Goal: Task Accomplishment & Management: Complete application form

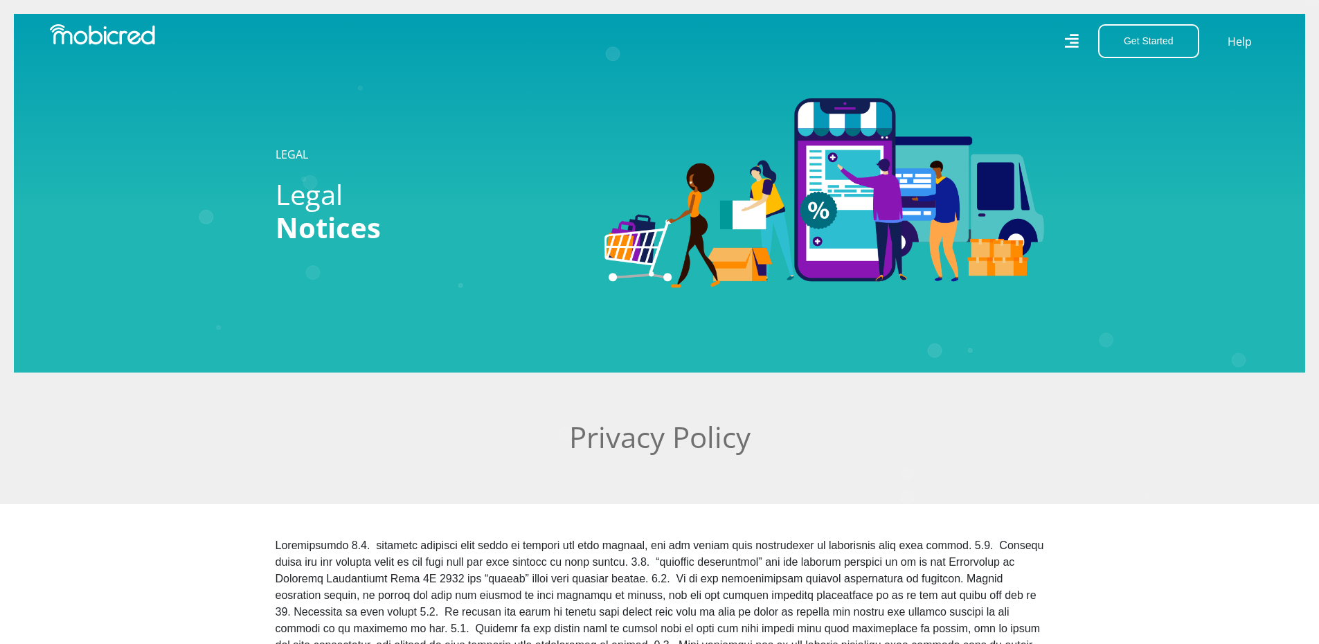
click at [1075, 43] on icon at bounding box center [1072, 41] width 15 height 15
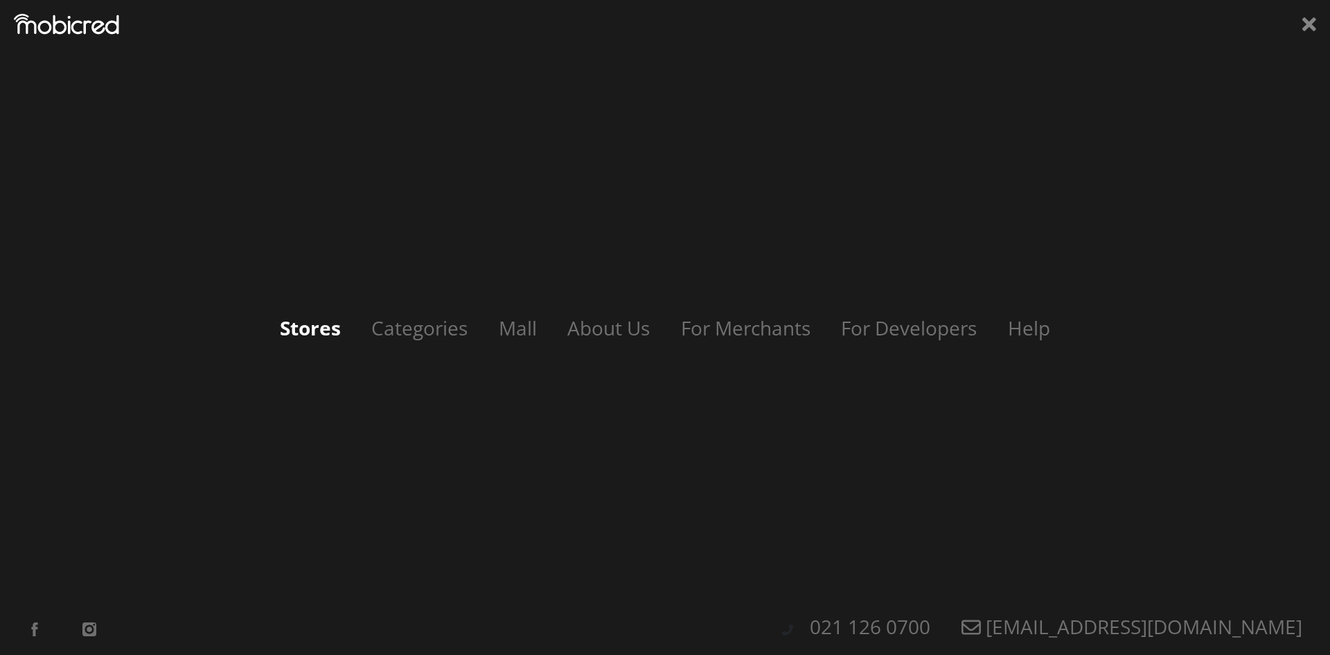
click at [310, 331] on link "Stores" at bounding box center [310, 327] width 89 height 26
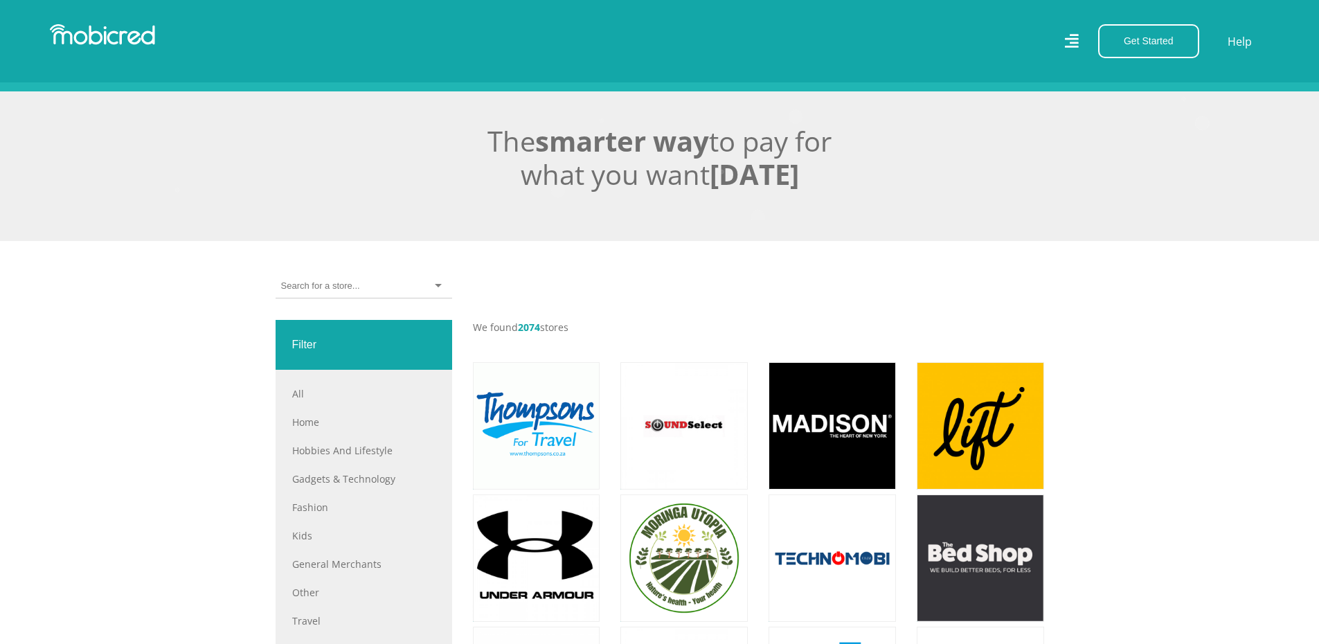
scroll to position [247, 0]
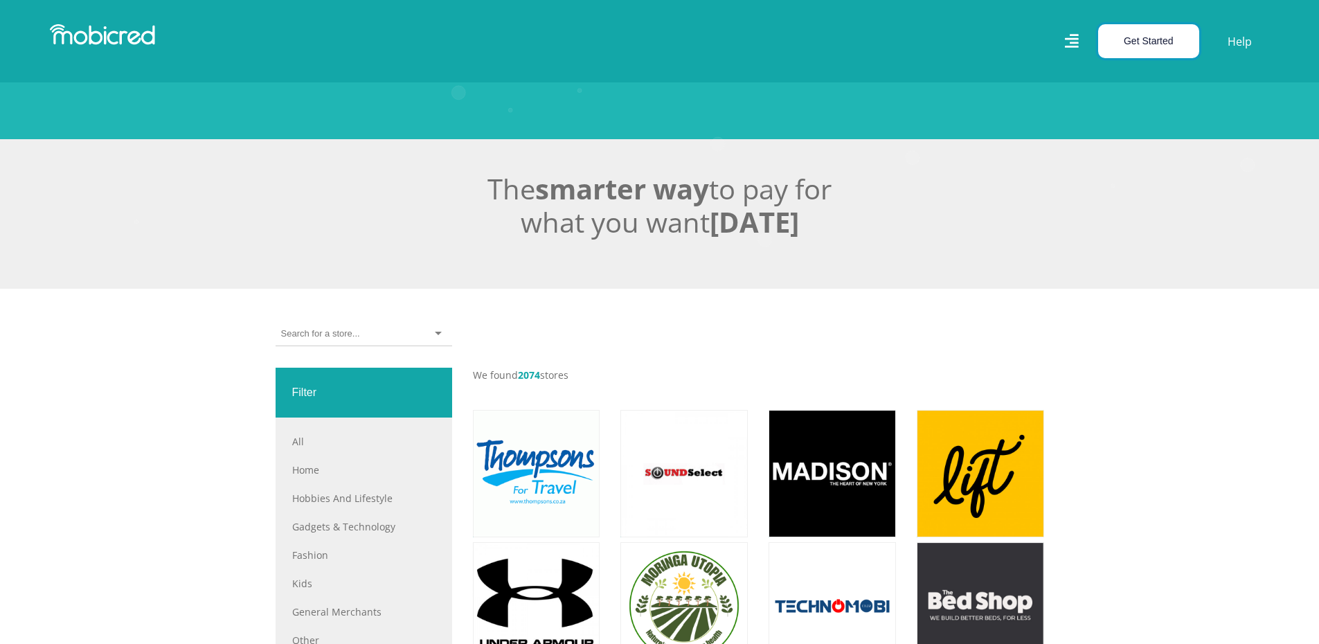
click at [1155, 41] on button "Get Started" at bounding box center [1149, 41] width 101 height 34
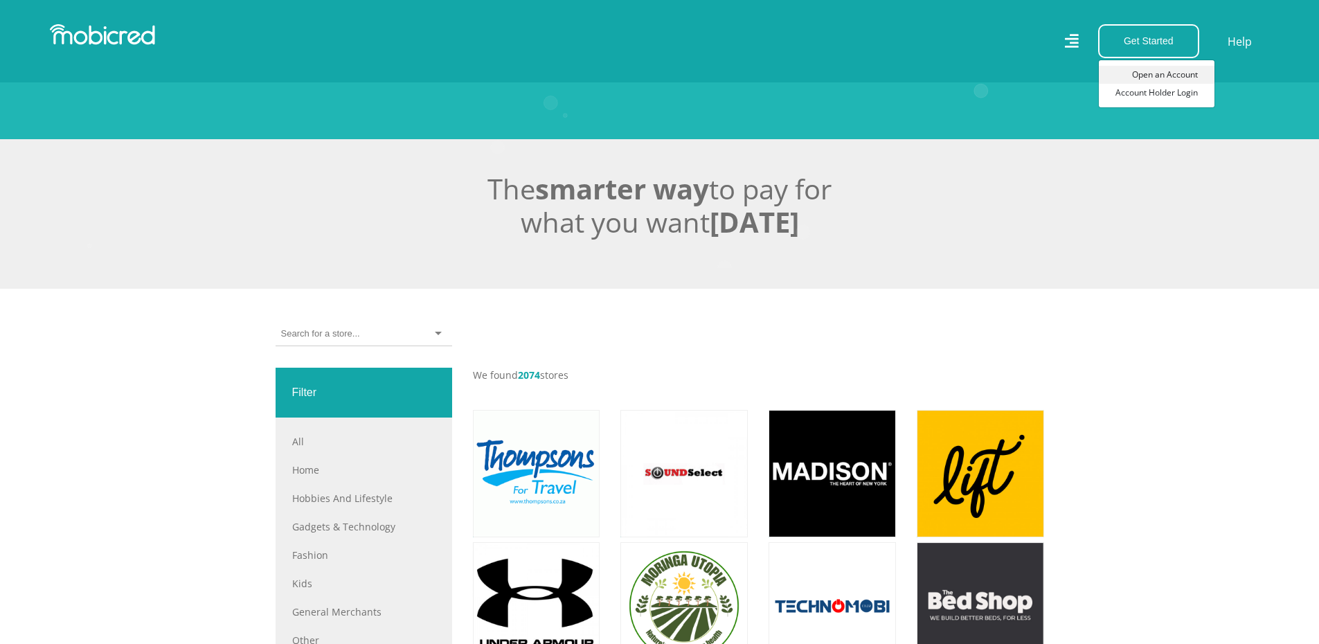
click at [1159, 71] on link "Open an Account" at bounding box center [1157, 75] width 116 height 18
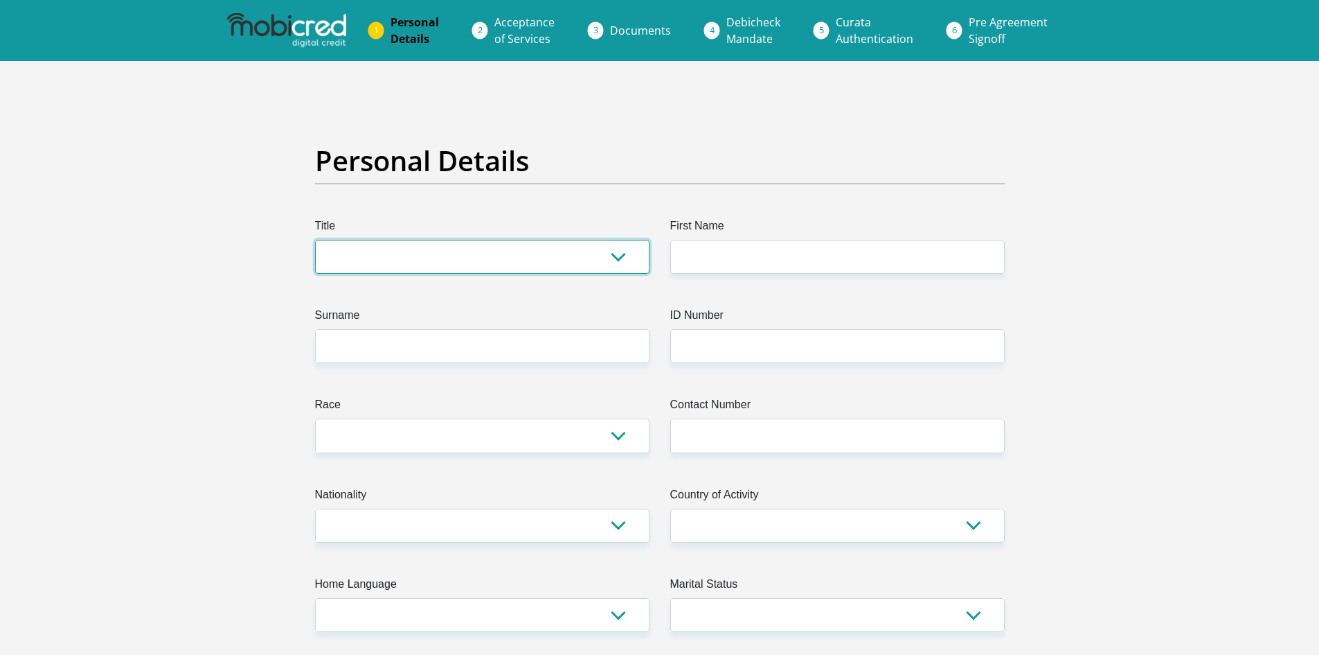
click at [625, 254] on select "Mr Ms Mrs Dr [PERSON_NAME]" at bounding box center [482, 257] width 335 height 34
select select "Mrs"
click at [315, 240] on select "Mr Ms Mrs Dr [PERSON_NAME]" at bounding box center [482, 257] width 335 height 34
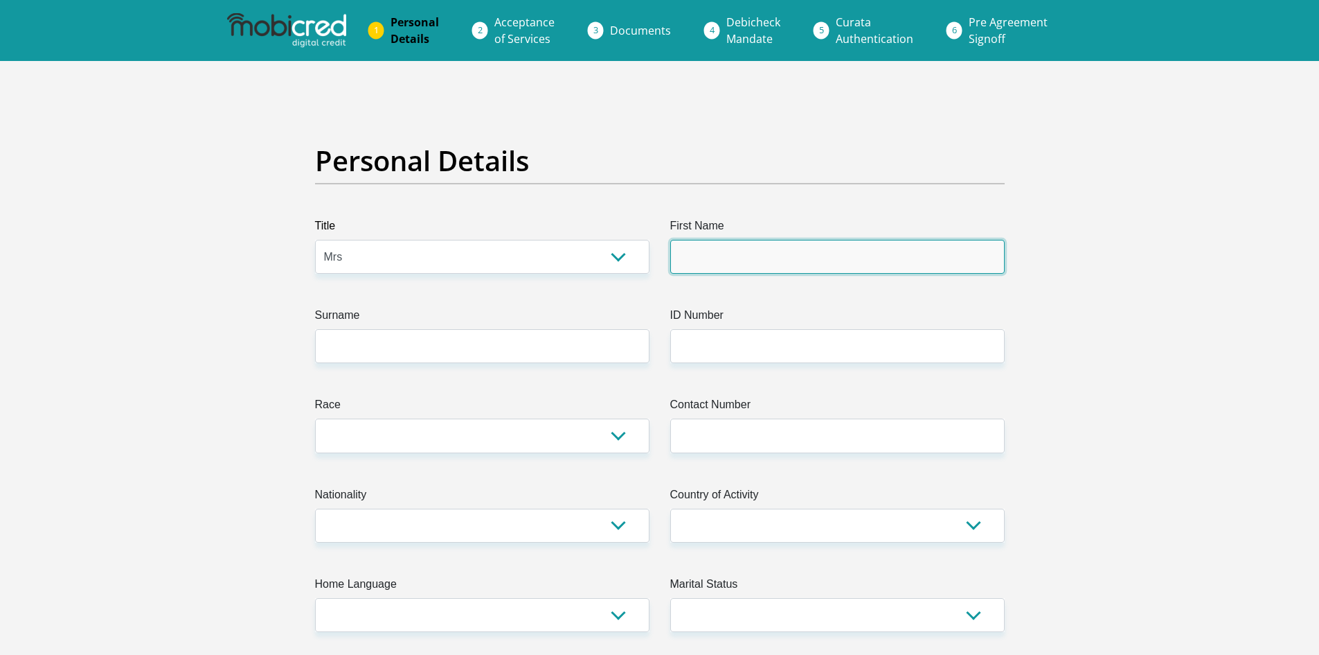
click at [726, 241] on input "First Name" at bounding box center [837, 257] width 335 height 34
type input "Natasha"
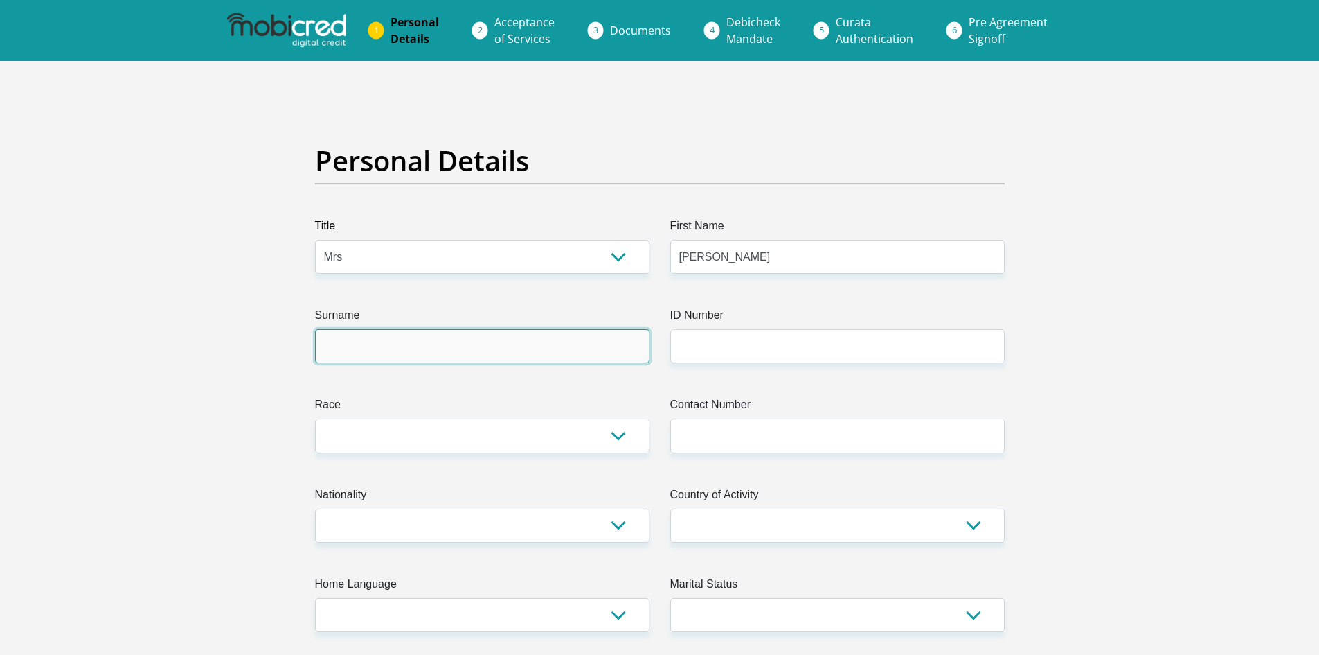
type input "Bezuidenhout"
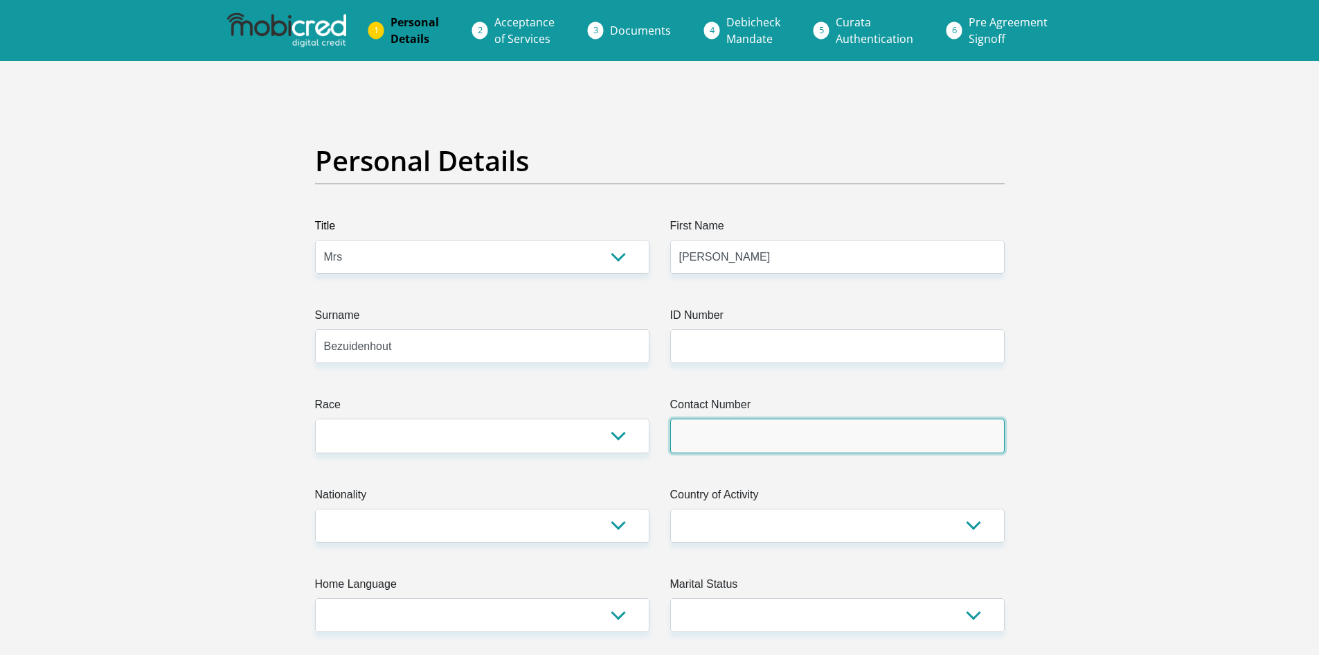
type input "0723077932"
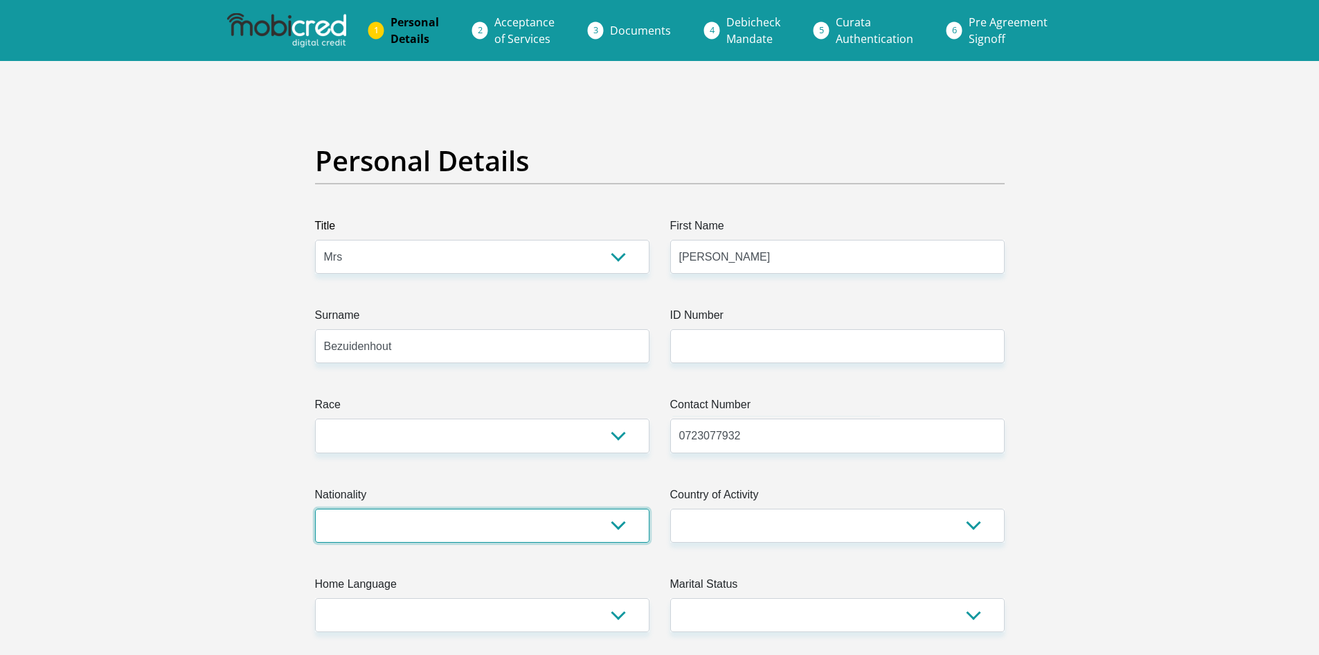
select select "ZAF"
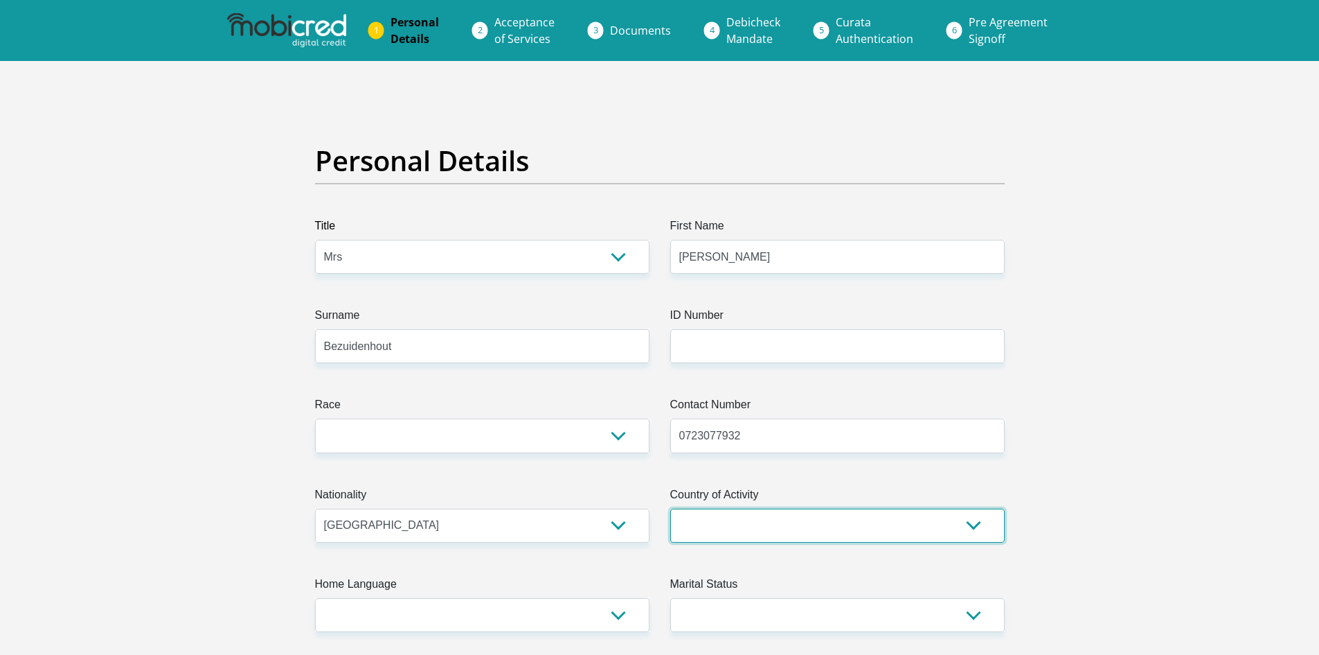
select select "ZAF"
type input "46 Alberts Road Newlands"
type input "Johburg"
type input "2892"
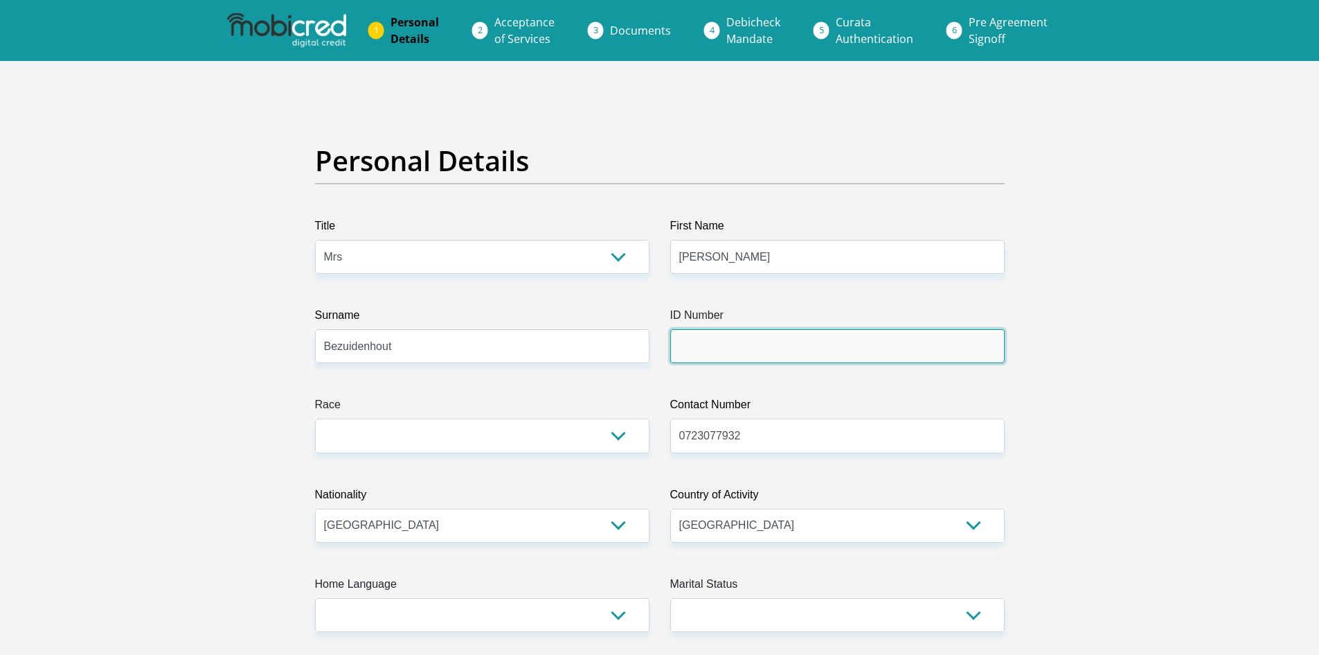
click at [709, 363] on input "ID Number" at bounding box center [837, 346] width 335 height 34
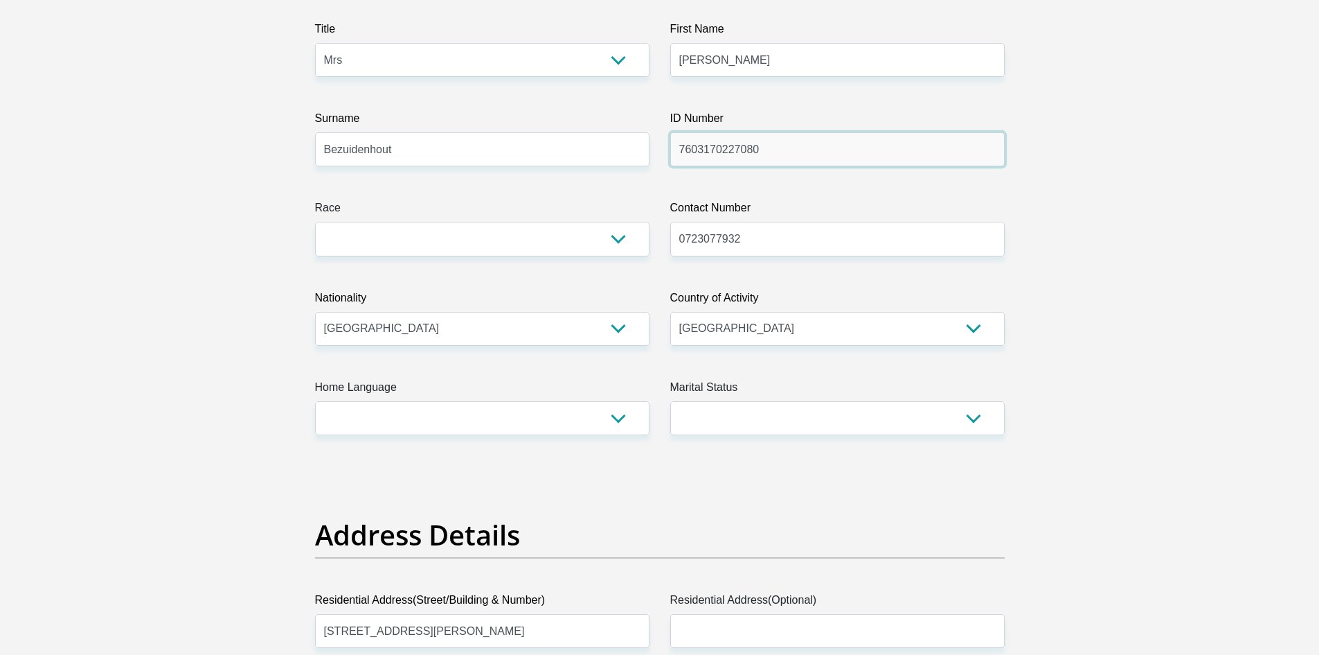
scroll to position [213, 0]
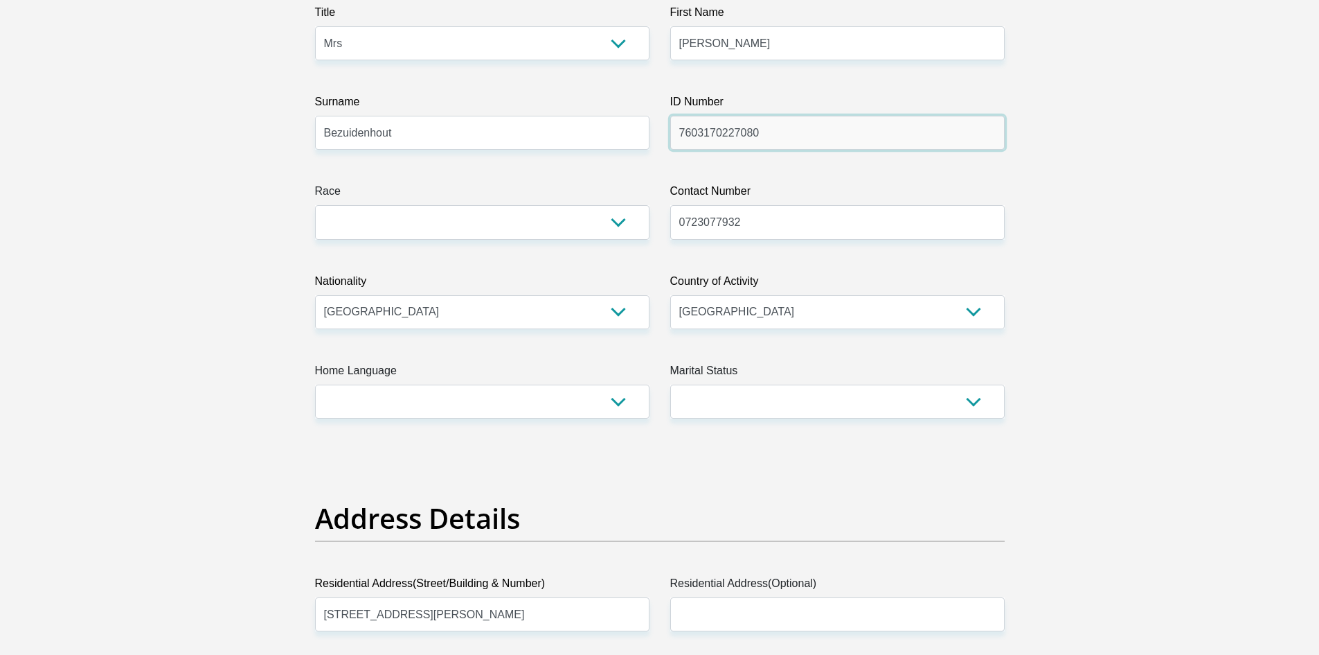
type input "7603170227080"
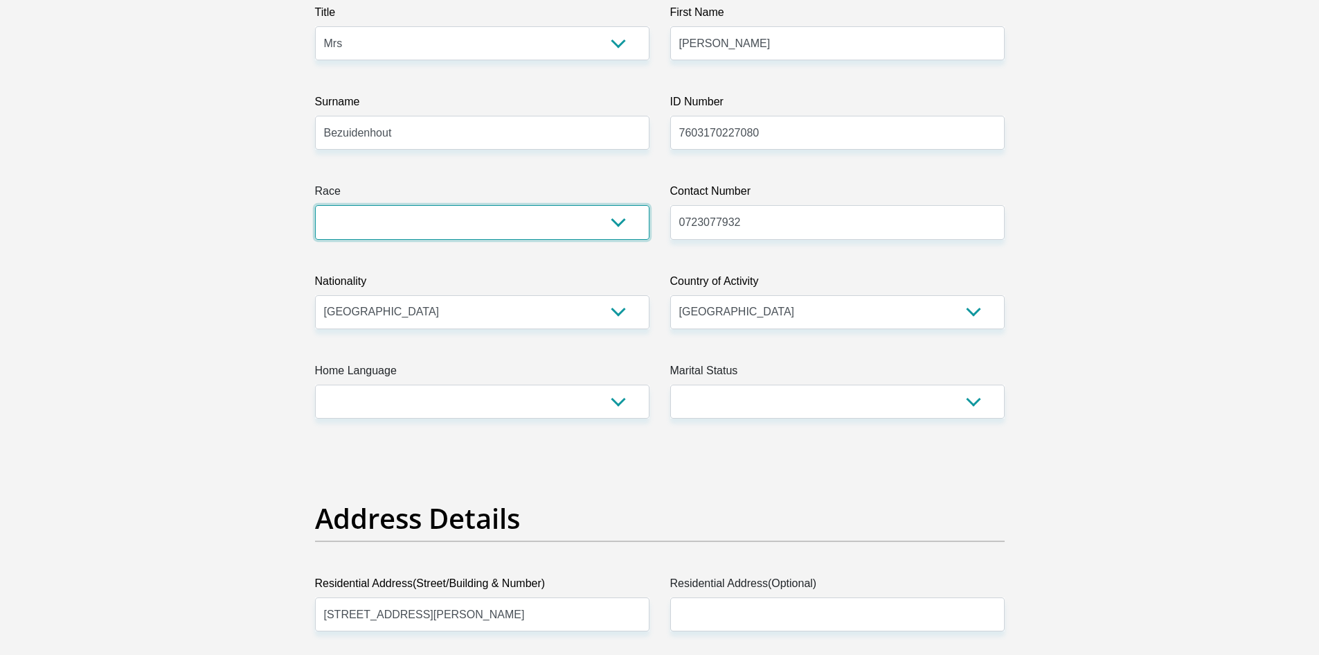
click at [626, 229] on select "Black Coloured Indian White Other" at bounding box center [482, 222] width 335 height 34
select select "2"
click at [315, 205] on select "Black Coloured Indian White Other" at bounding box center [482, 222] width 335 height 34
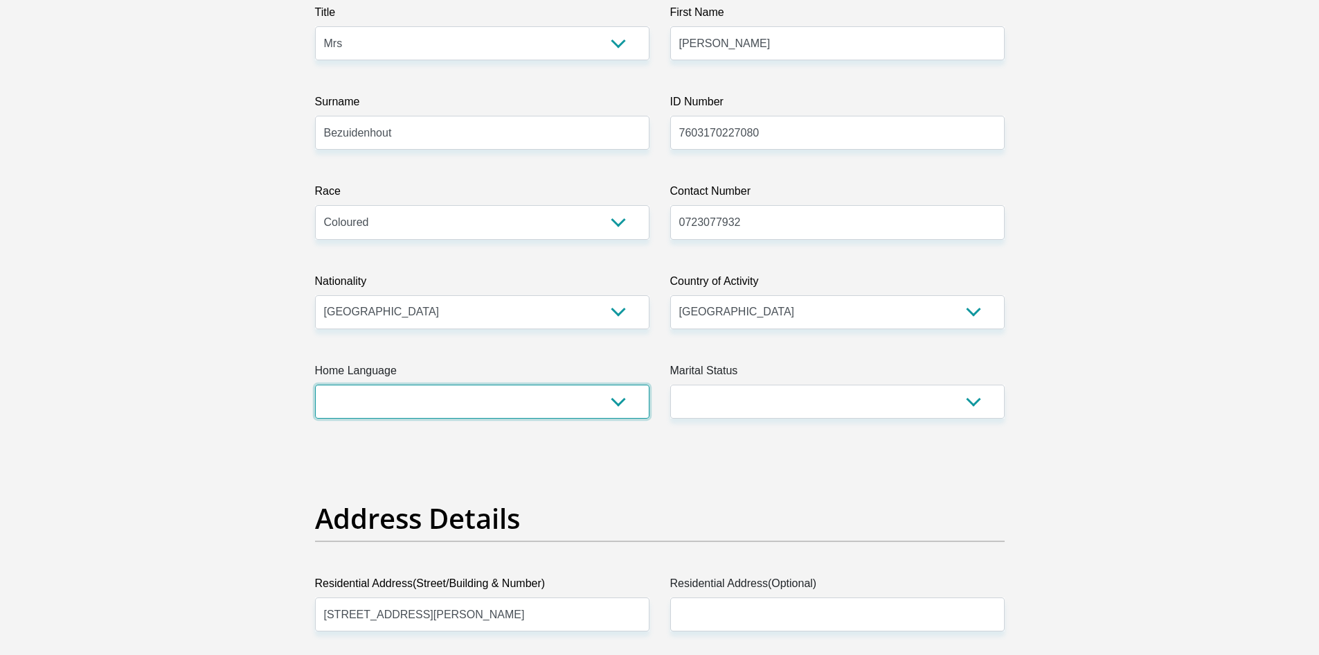
click at [607, 404] on select "Afrikaans English Sepedi South Ndebele Southern Sotho Swati Tsonga Tswana Venda…" at bounding box center [482, 401] width 335 height 34
select select "eng"
click at [315, 384] on select "Afrikaans English Sepedi South Ndebele Southern Sotho Swati Tsonga Tswana Venda…" at bounding box center [482, 401] width 335 height 34
click at [733, 391] on select "Married ANC Single Divorced Widowed Married COP or Customary Law" at bounding box center [837, 401] width 335 height 34
select select "5"
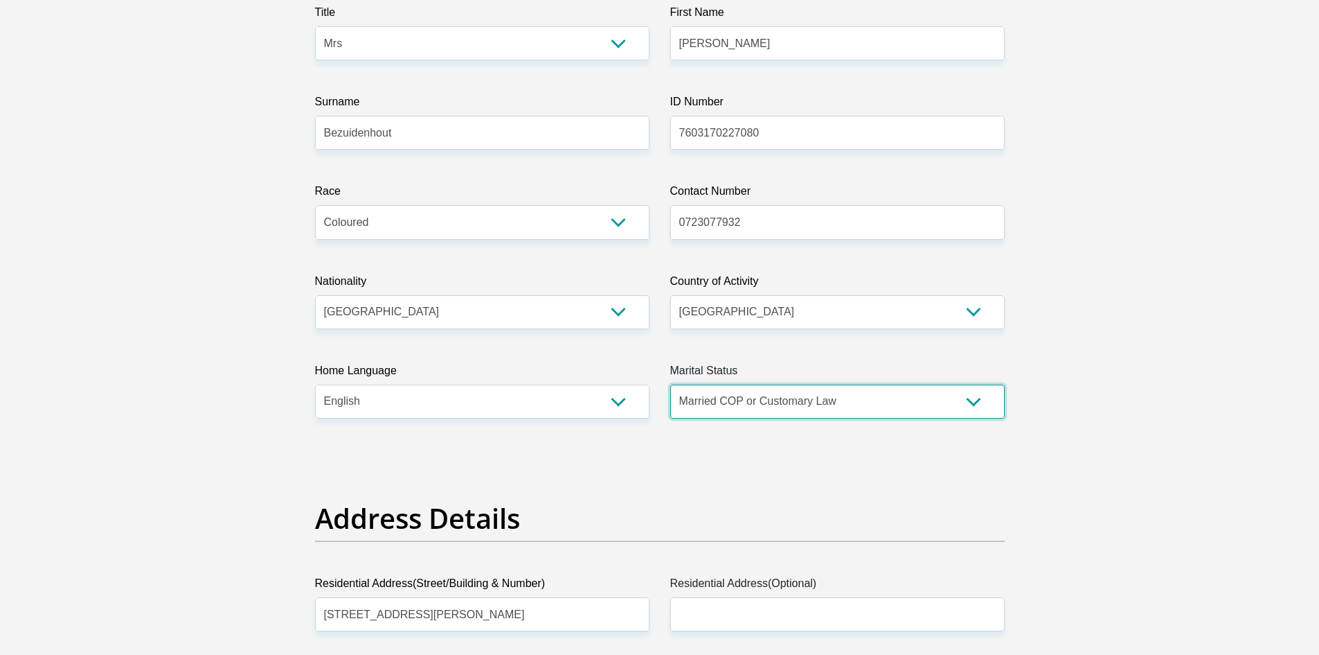
click at [670, 384] on select "Married ANC Single Divorced Widowed Married COP or Customary Law" at bounding box center [837, 401] width 335 height 34
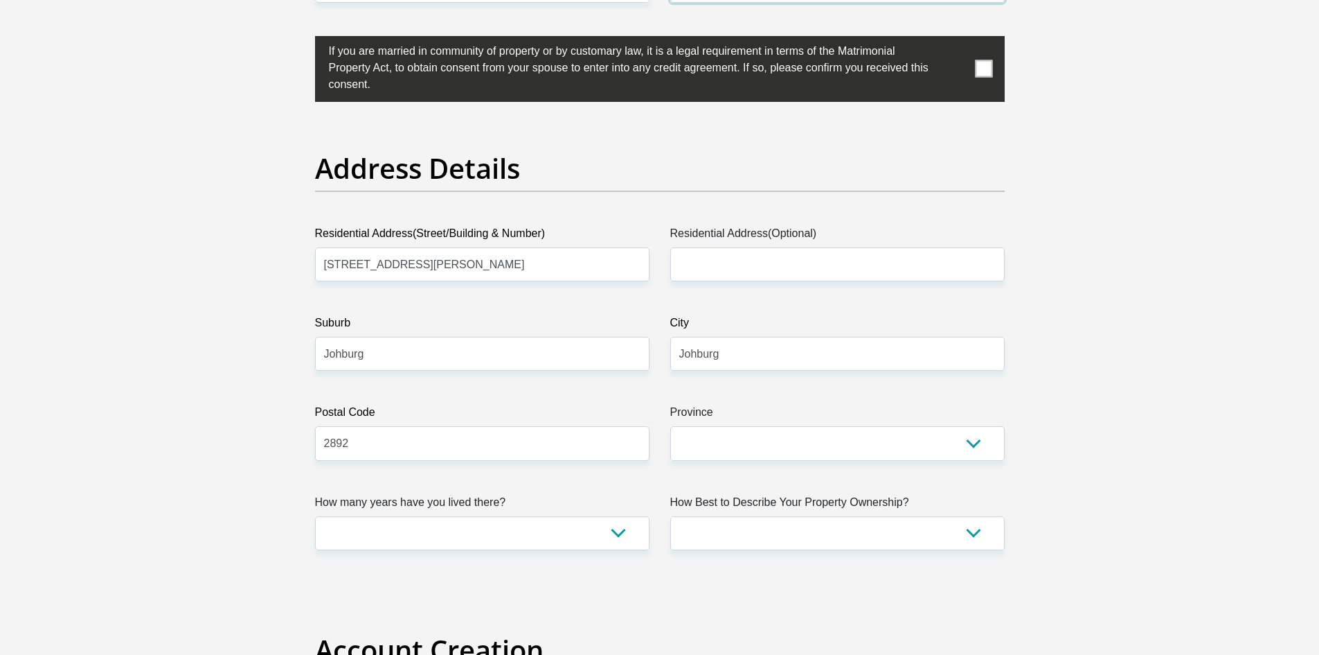
scroll to position [634, 0]
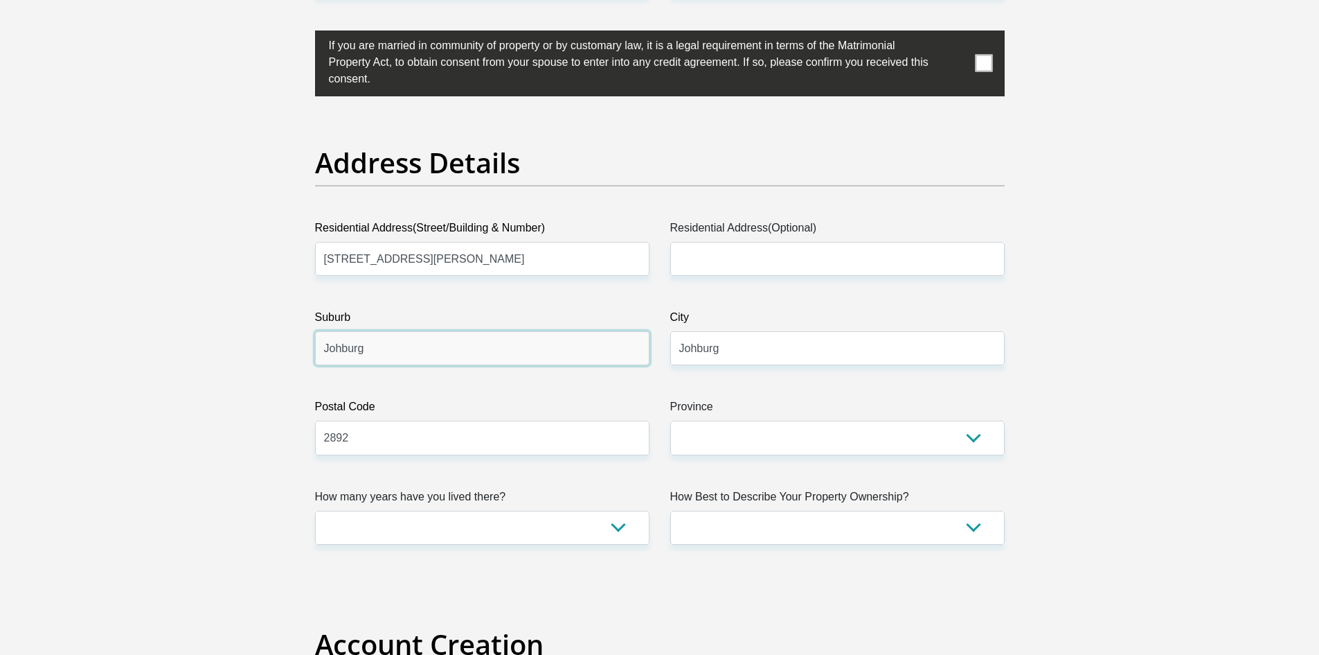
click at [395, 353] on input "Johburg" at bounding box center [482, 348] width 335 height 34
type input "J"
type input "Newlands"
click at [459, 263] on input "46 Alberts Road Newlands" at bounding box center [482, 259] width 335 height 34
type input "46 Alberts Road"
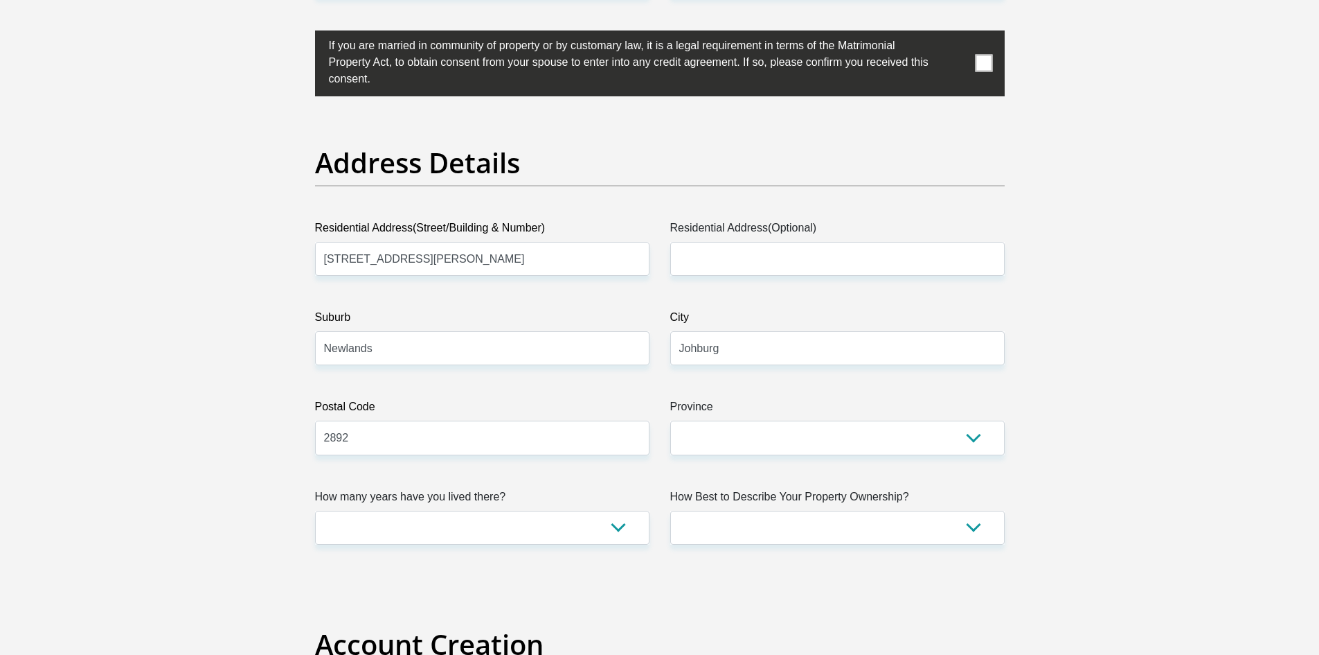
click at [731, 353] on input "Johburg" at bounding box center [837, 348] width 335 height 34
type input "Johannesburg"
click at [781, 447] on select "Eastern Cape Free State Gauteng KwaZulu-Natal Limpopo Mpumalanga Northern Cape …" at bounding box center [837, 437] width 335 height 34
select select "Gauteng"
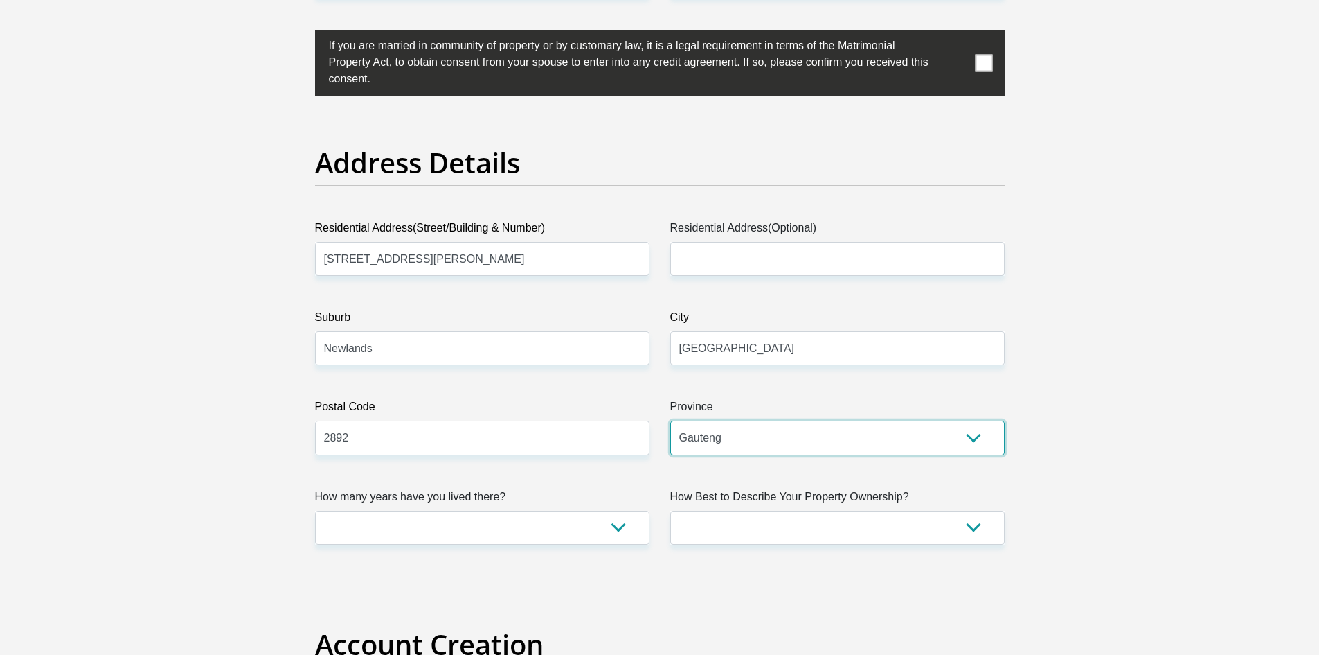
click at [670, 420] on select "Eastern Cape Free State Gauteng KwaZulu-Natal Limpopo Mpumalanga Northern Cape …" at bounding box center [837, 437] width 335 height 34
click at [611, 531] on select "less than 1 year 1-3 years 3-5 years 5+ years" at bounding box center [482, 527] width 335 height 34
select select "5"
click at [315, 510] on select "less than 1 year 1-3 years 3-5 years 5+ years" at bounding box center [482, 527] width 335 height 34
click at [872, 533] on select "Owned Rented Family Owned Company Dwelling" at bounding box center [837, 527] width 335 height 34
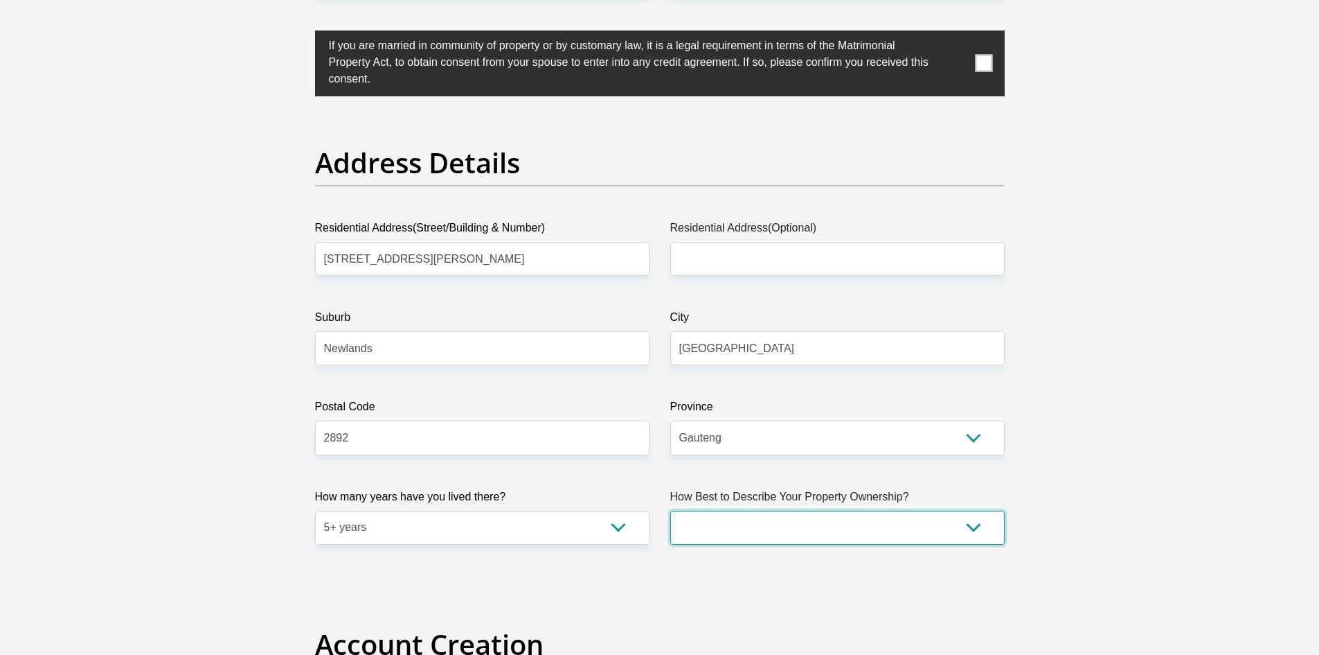
select select "Owned"
click at [670, 510] on select "Owned Rented Family Owned Company Dwelling" at bounding box center [837, 527] width 335 height 34
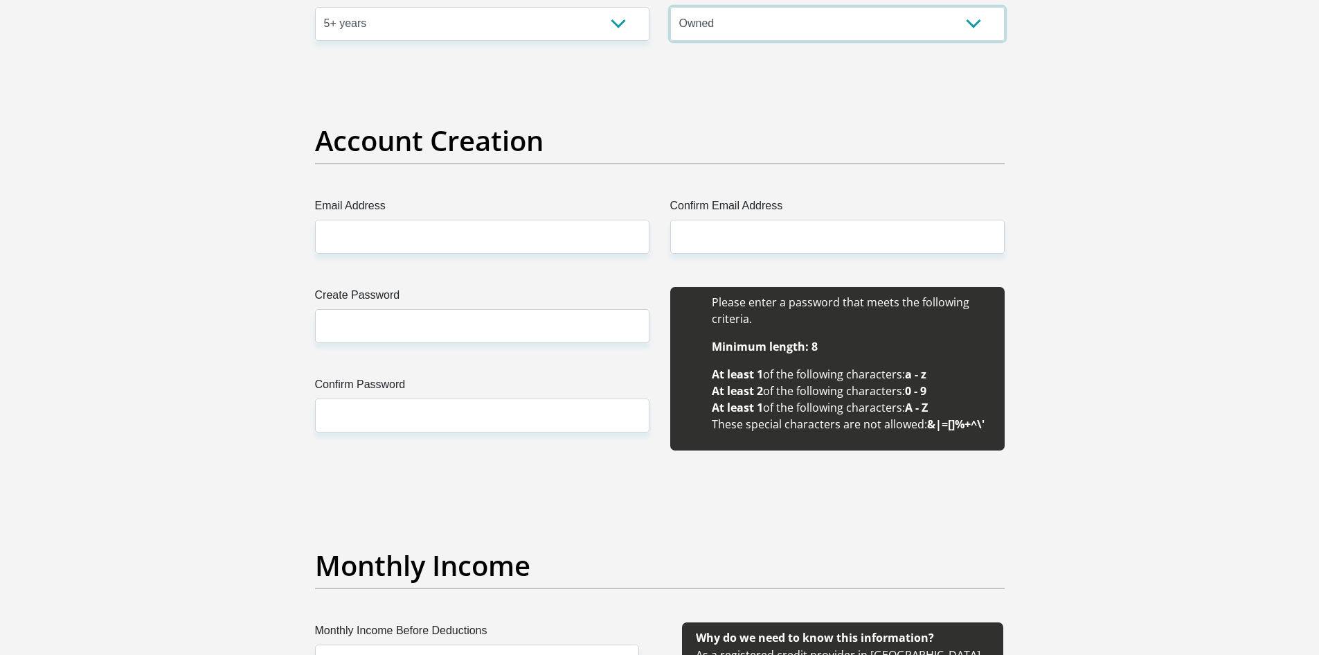
scroll to position [1144, 0]
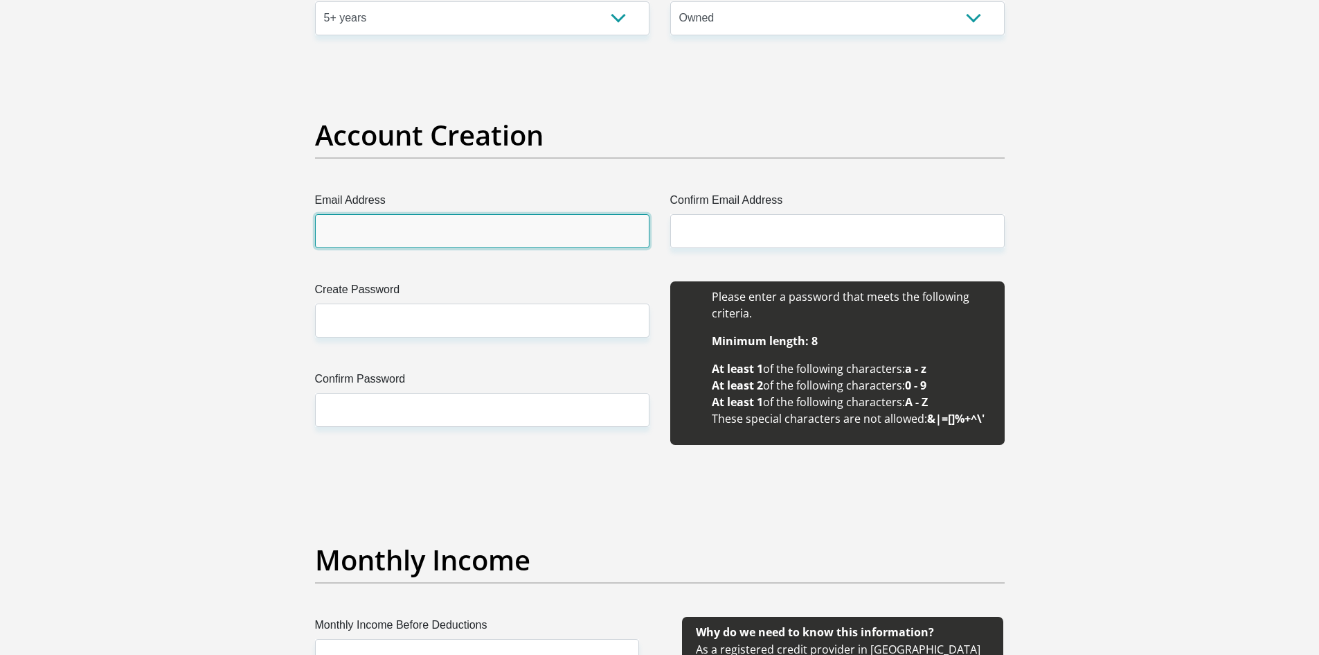
click at [477, 233] on input "Email Address" at bounding box center [482, 231] width 335 height 34
type input "nbezuidenhout000@gmail.com"
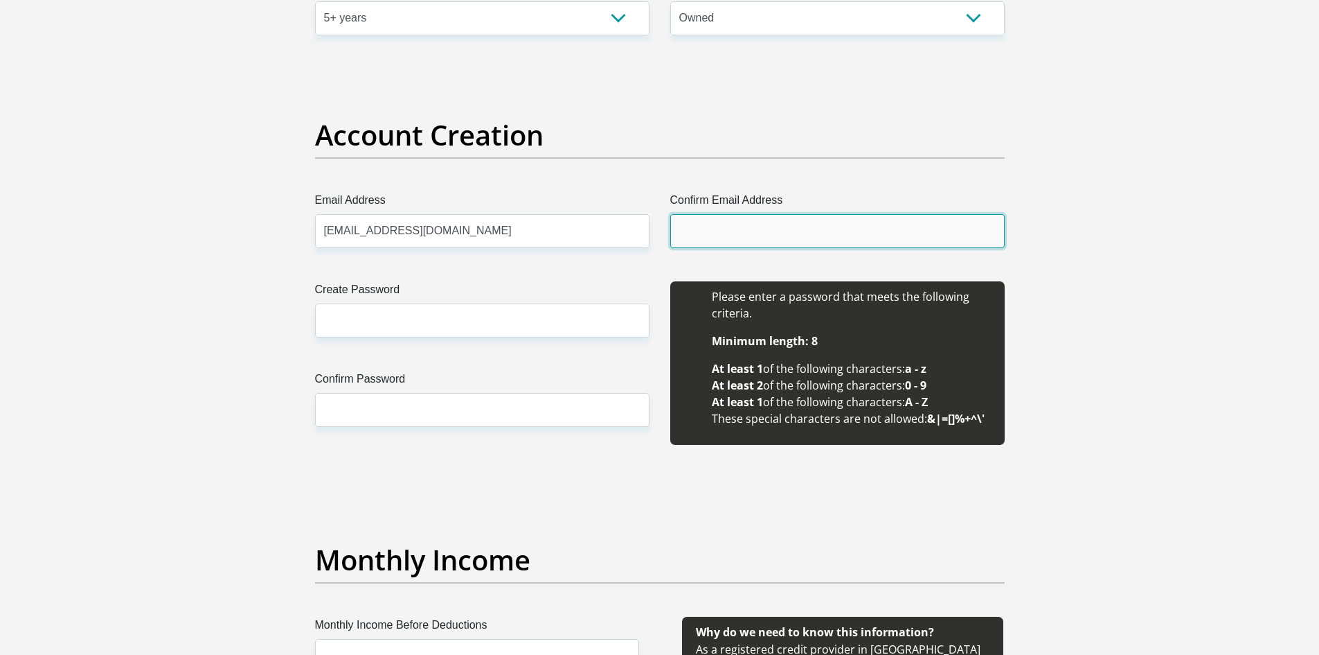
type input "nbezuidenhout000@gmail.com"
type input "0723077932"
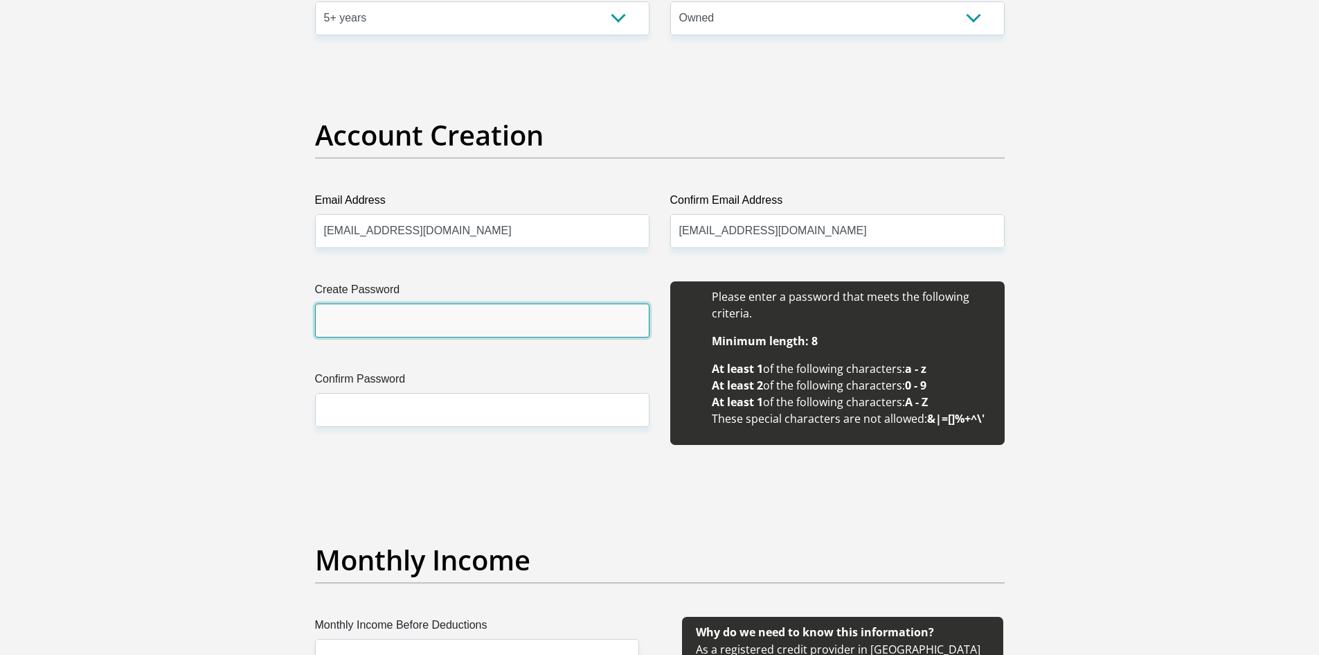
click at [450, 330] on input "Create Password" at bounding box center [482, 320] width 335 height 34
type input "Natasha@6218"
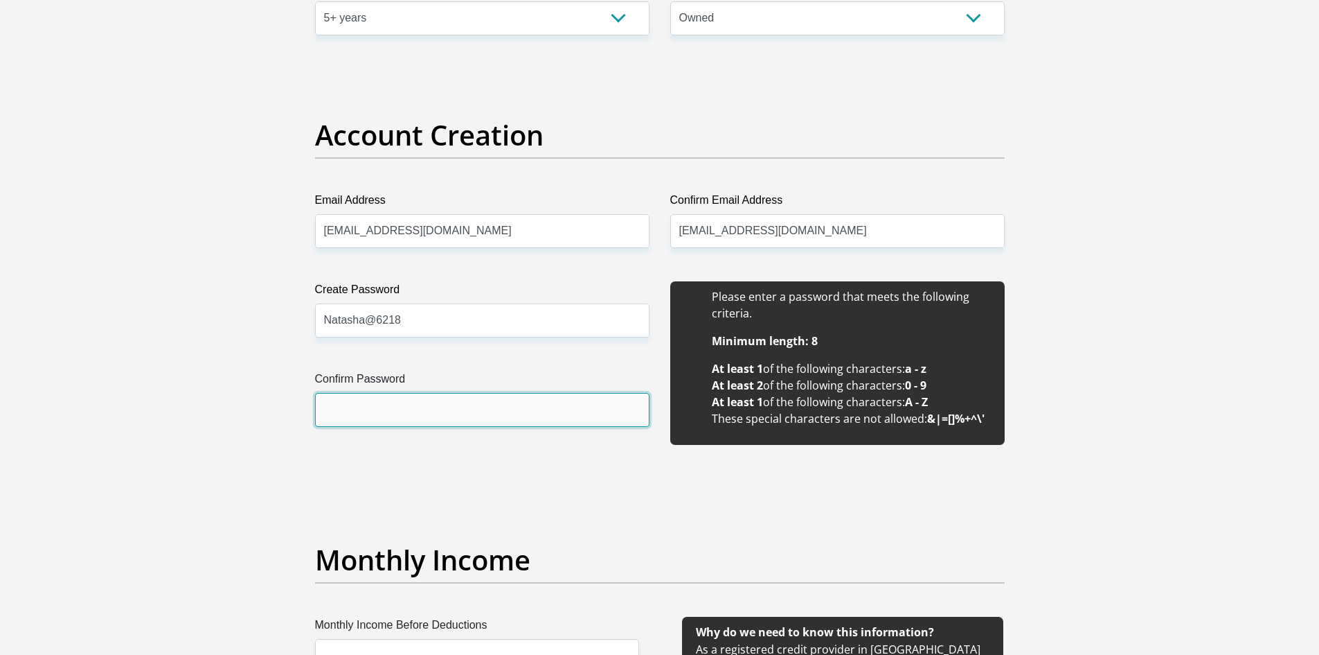
click at [382, 408] on input "Confirm Password" at bounding box center [482, 410] width 335 height 34
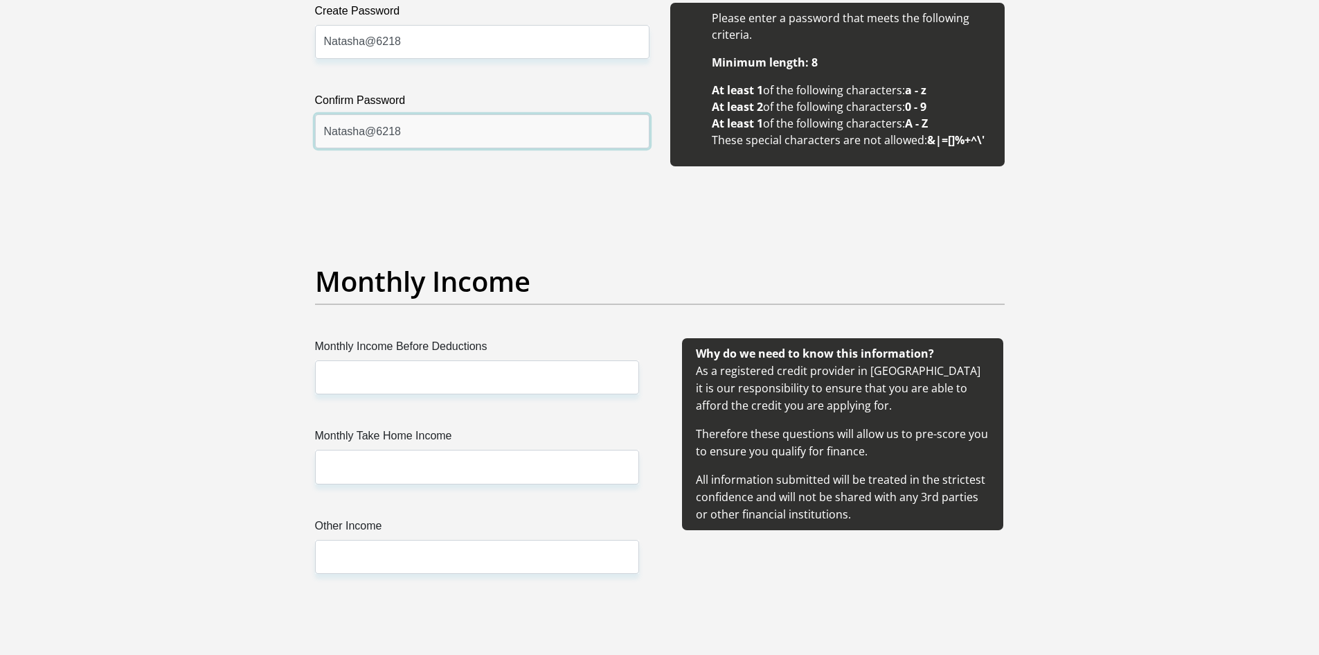
scroll to position [1428, 0]
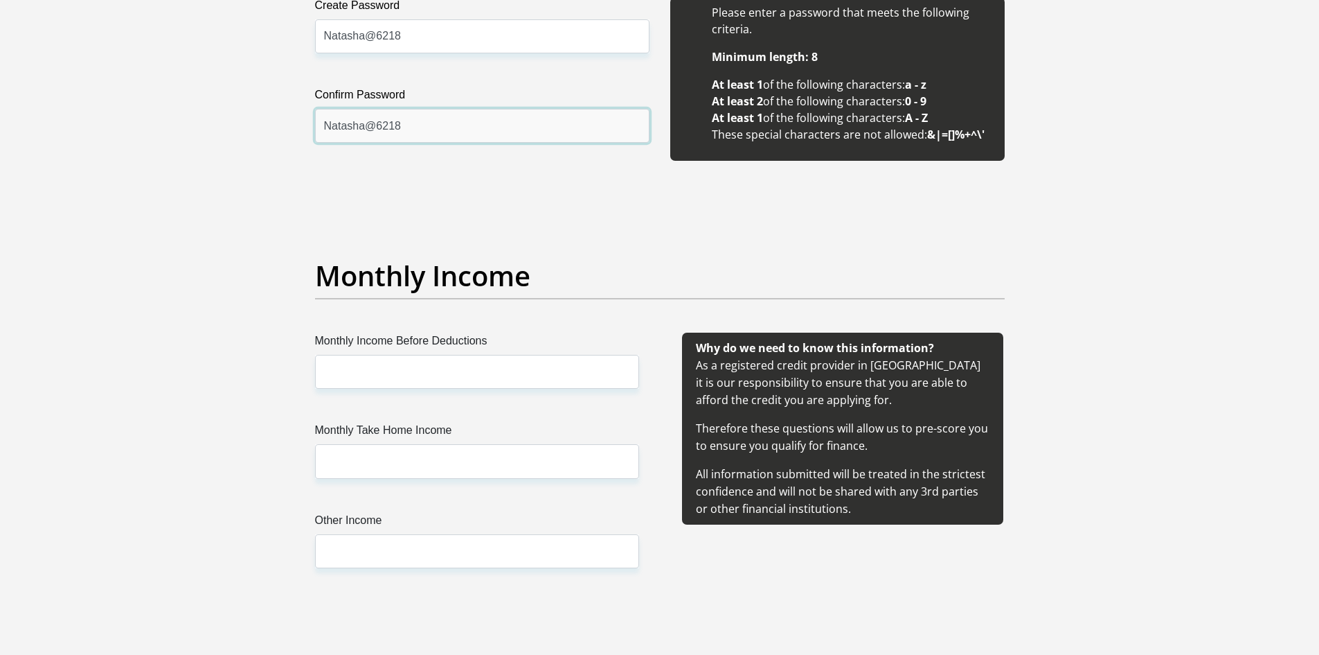
type input "Natasha@6218"
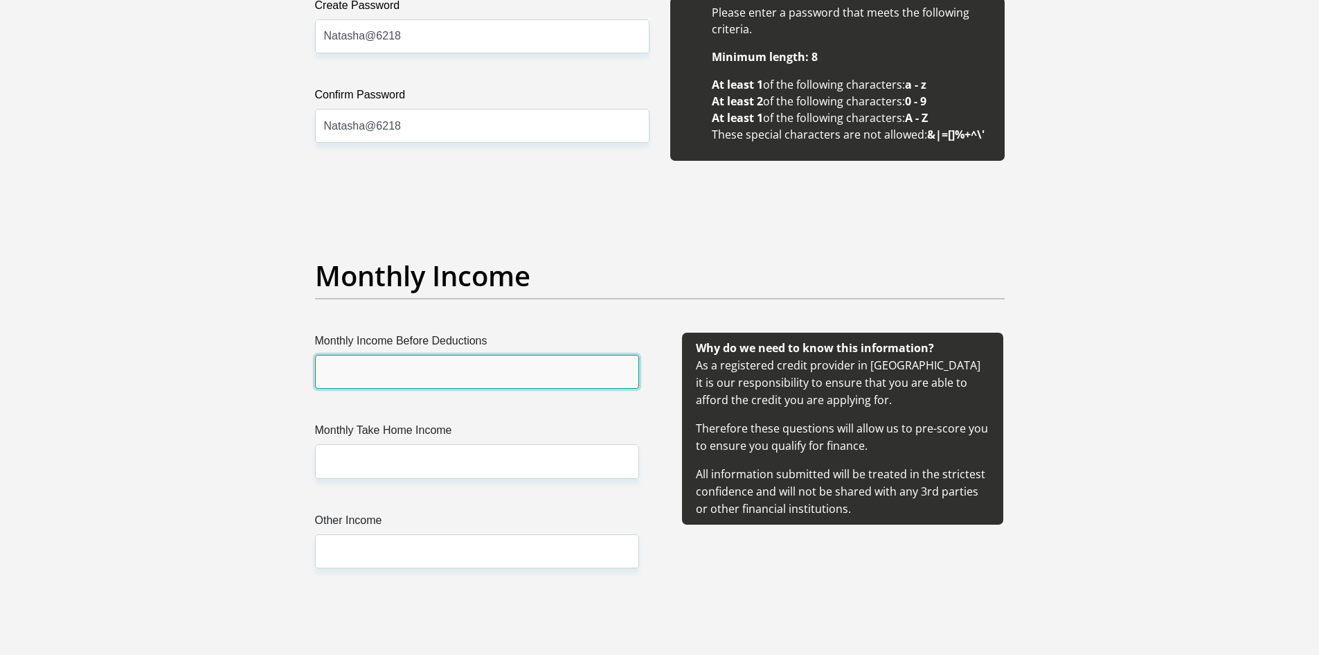
click at [383, 371] on input "Monthly Income Before Deductions" at bounding box center [477, 372] width 324 height 34
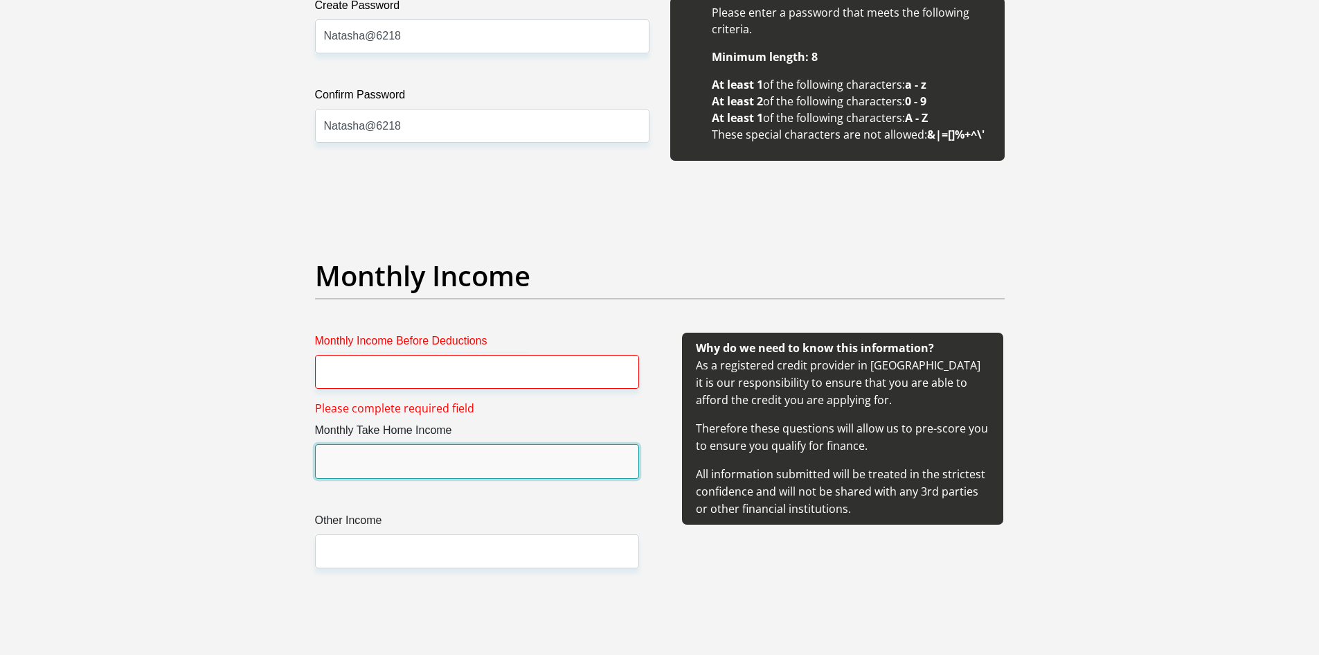
click at [366, 465] on input "Monthly Take Home Income" at bounding box center [477, 461] width 324 height 34
type input "6"
type input "16917.00"
click at [375, 380] on input "Monthly Income Before Deductions" at bounding box center [477, 372] width 324 height 34
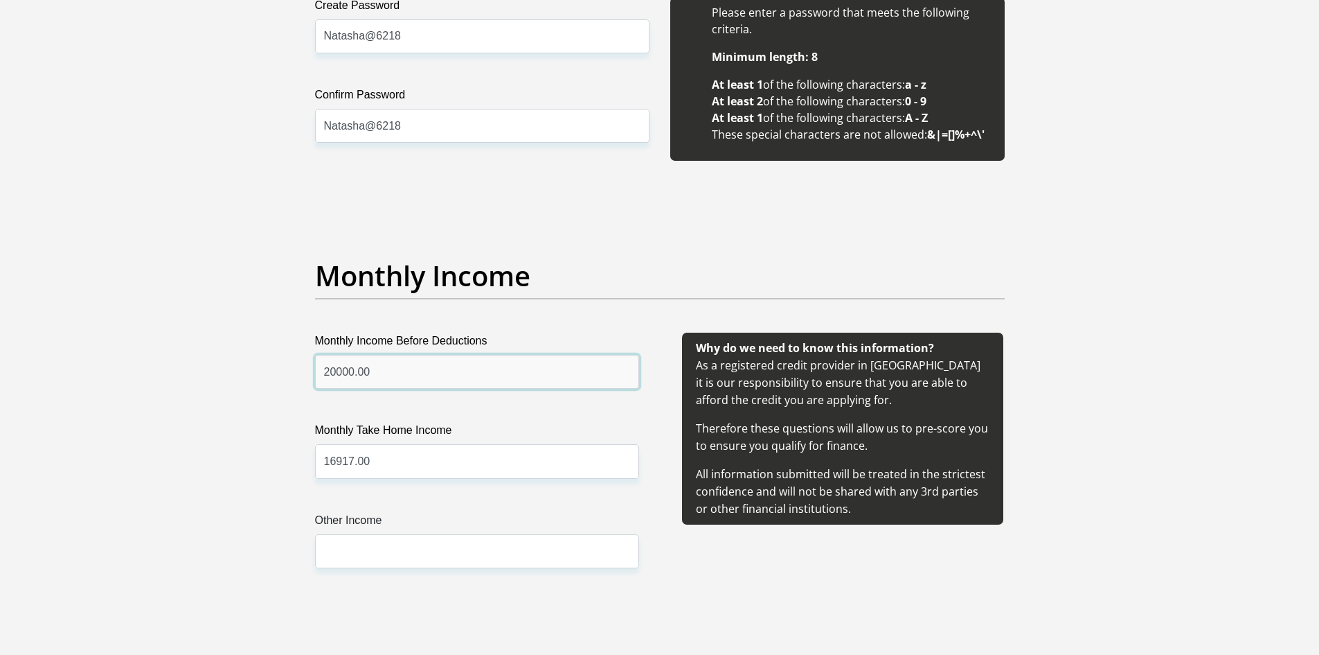
type input "20000.00"
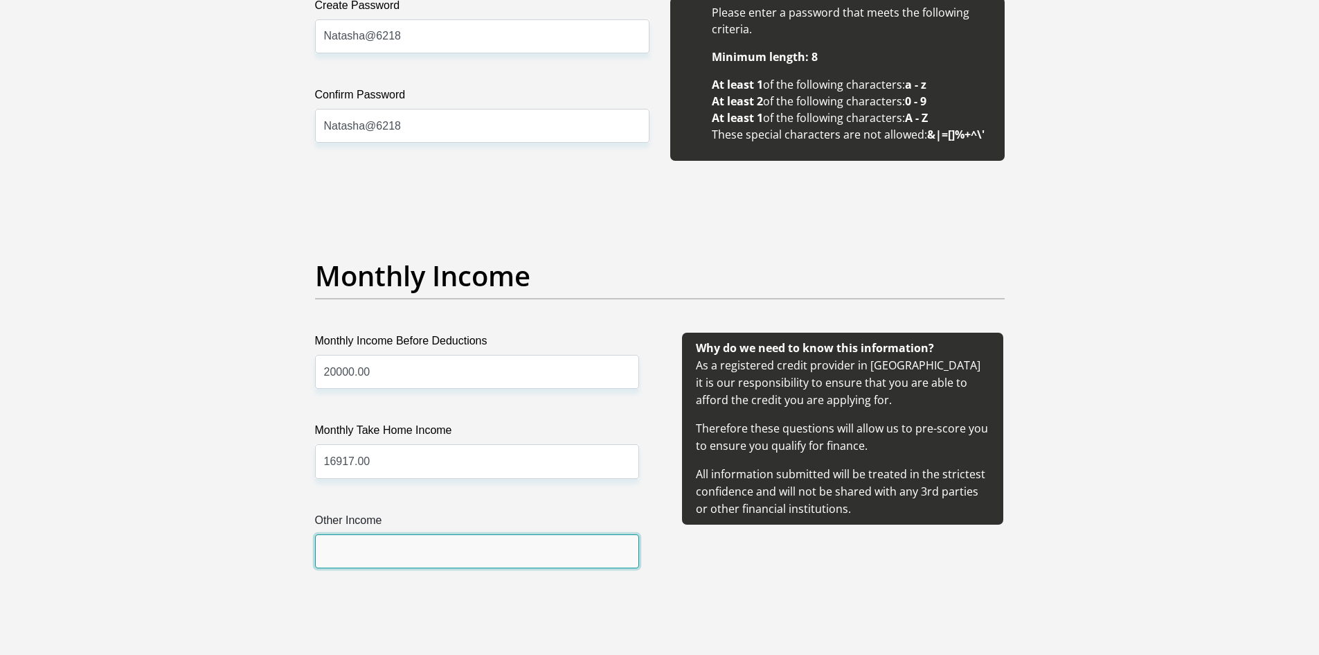
click at [371, 558] on input "Other Income" at bounding box center [477, 551] width 324 height 34
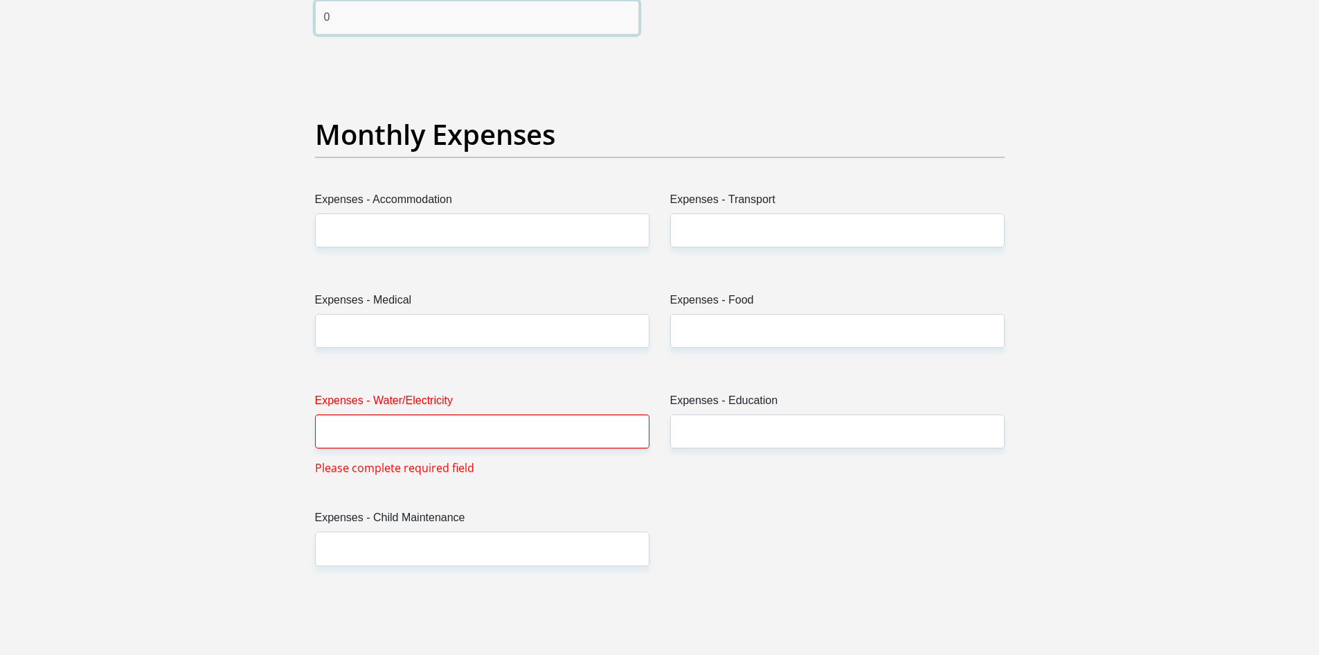
scroll to position [1972, 0]
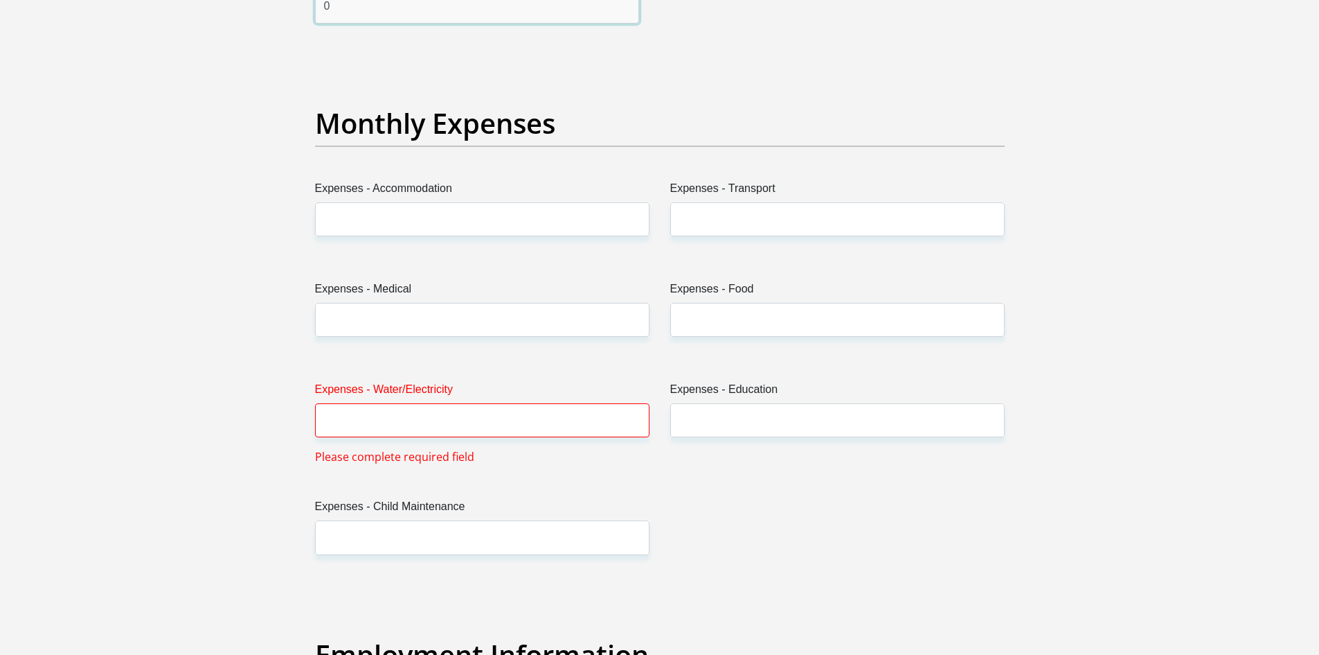
type input "0"
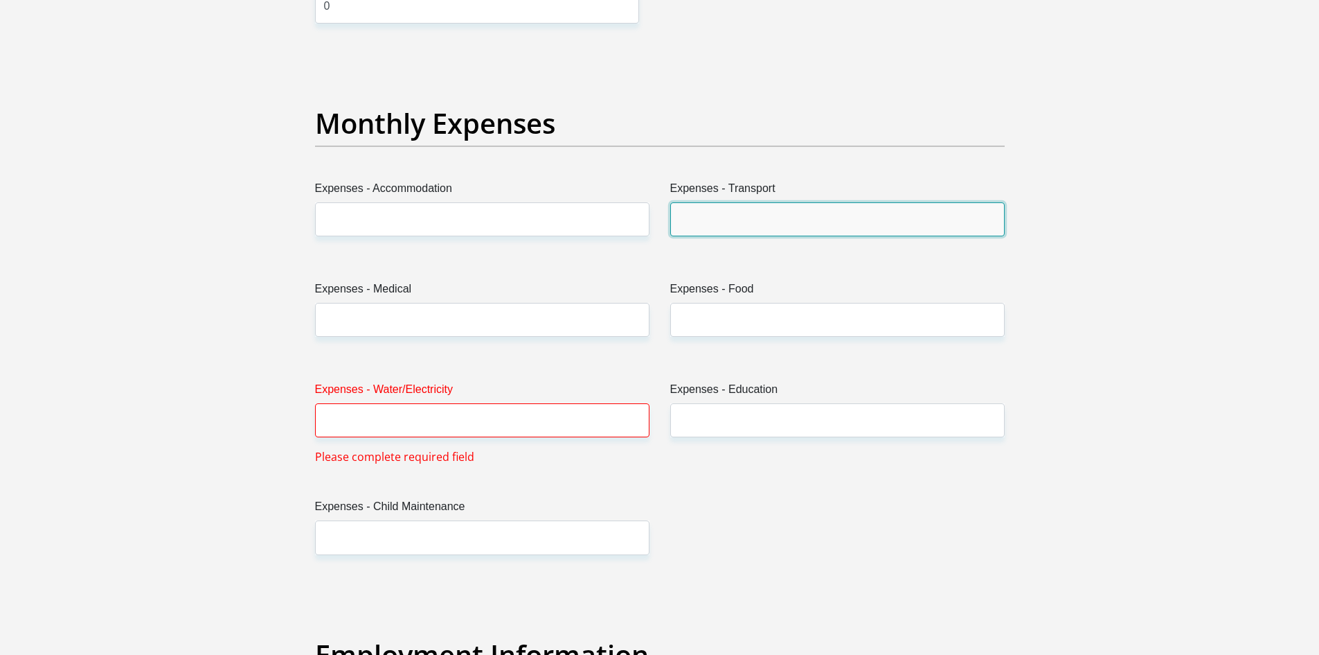
click at [719, 220] on input "Expenses - Transport" at bounding box center [837, 219] width 335 height 34
type input "1500"
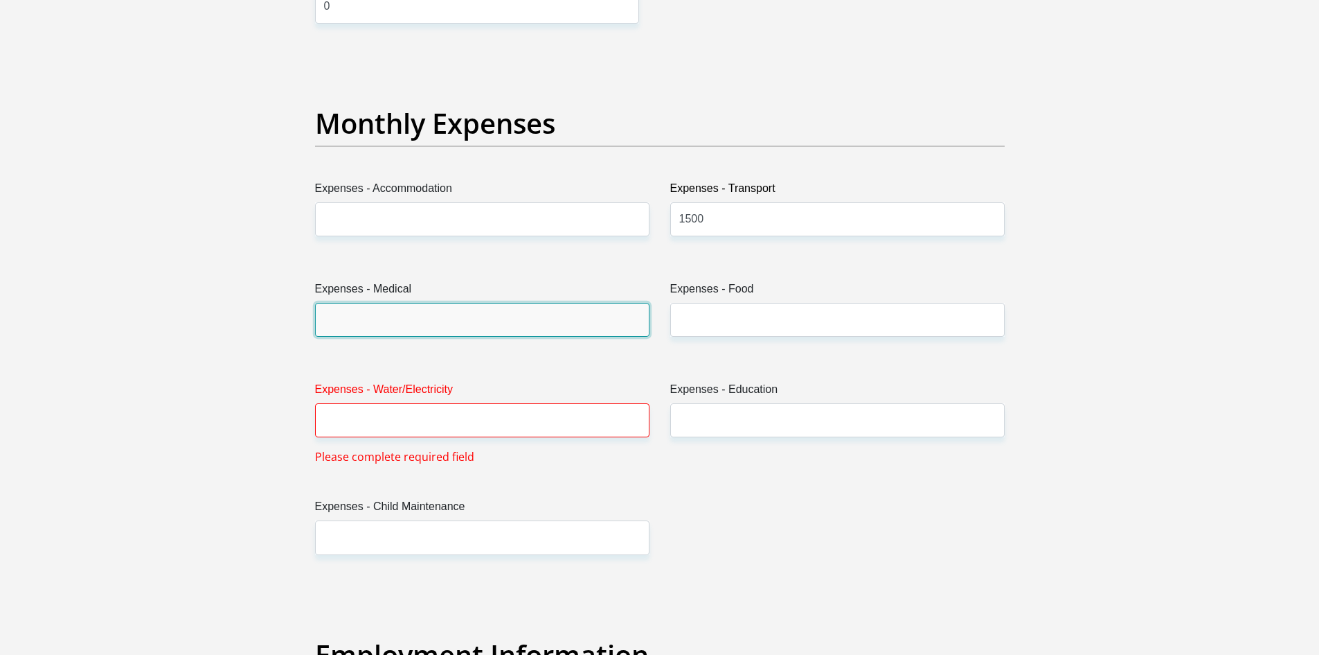
click at [553, 322] on input "Expenses - Medical" at bounding box center [482, 320] width 335 height 34
type input "0"
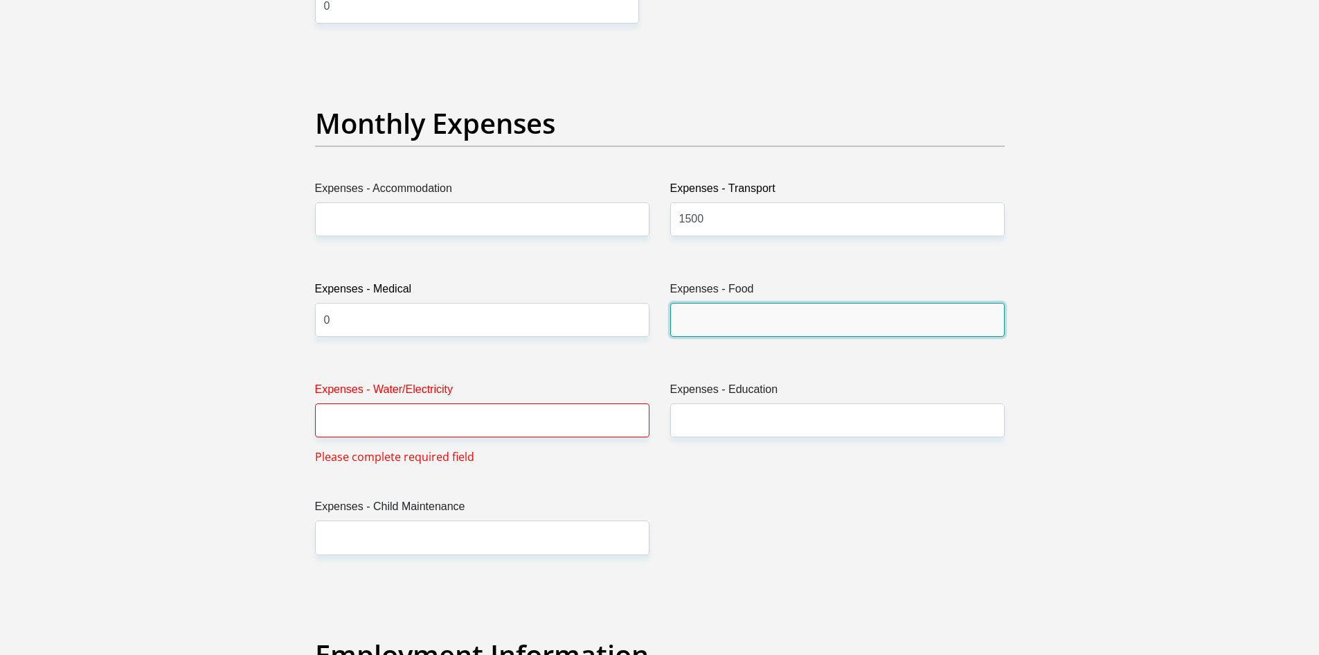
click at [707, 323] on input "Expenses - Food" at bounding box center [837, 320] width 335 height 34
type input "1500"
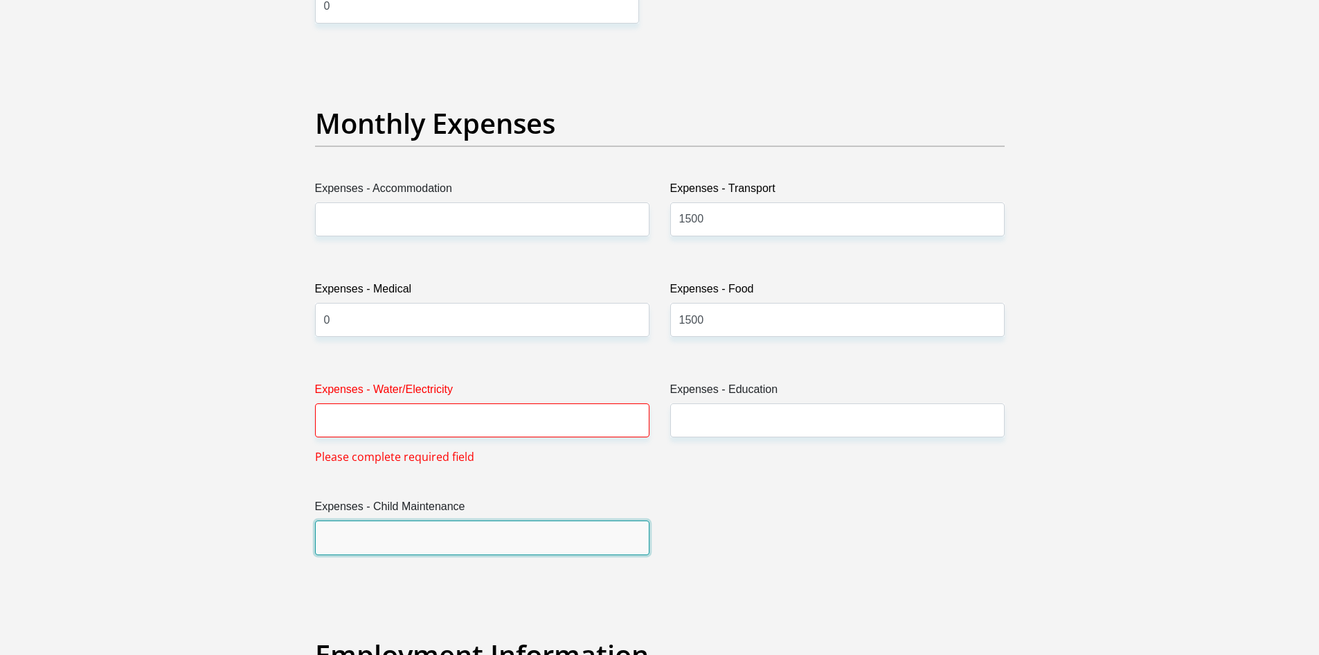
click at [453, 540] on input "Expenses - Child Maintenance" at bounding box center [482, 537] width 335 height 34
type input "0"
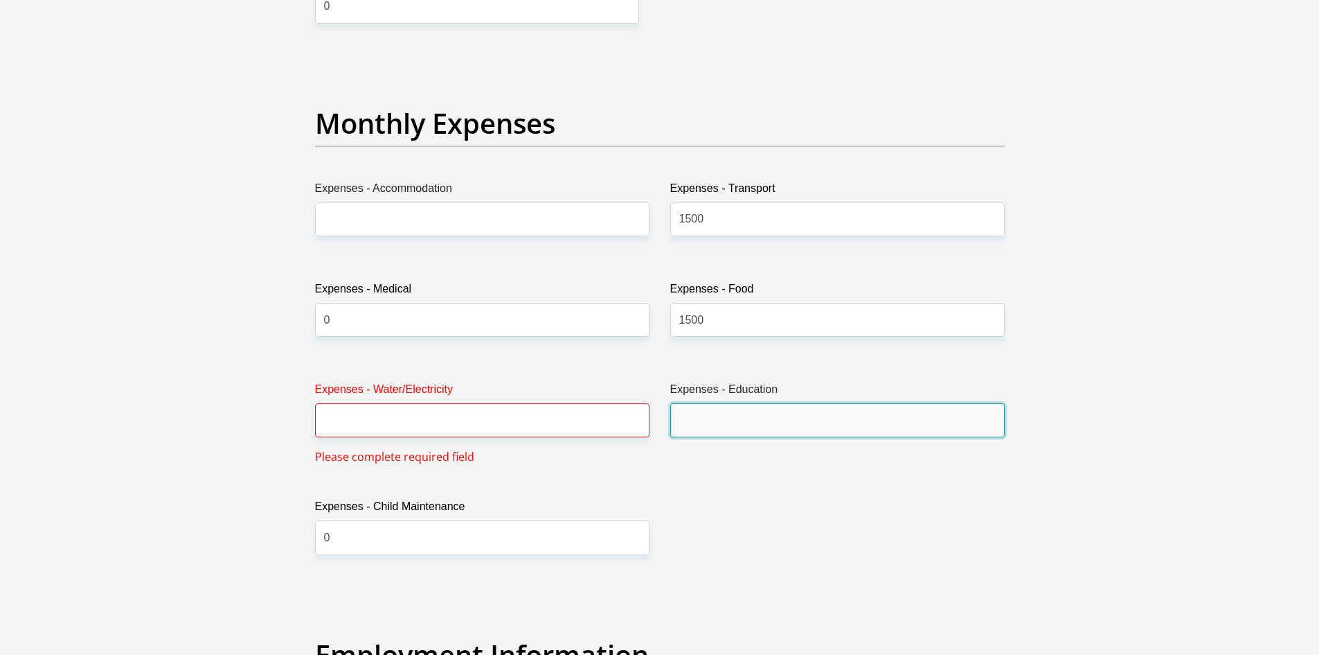
click at [724, 423] on input "Expenses - Education" at bounding box center [837, 420] width 335 height 34
type input "0"
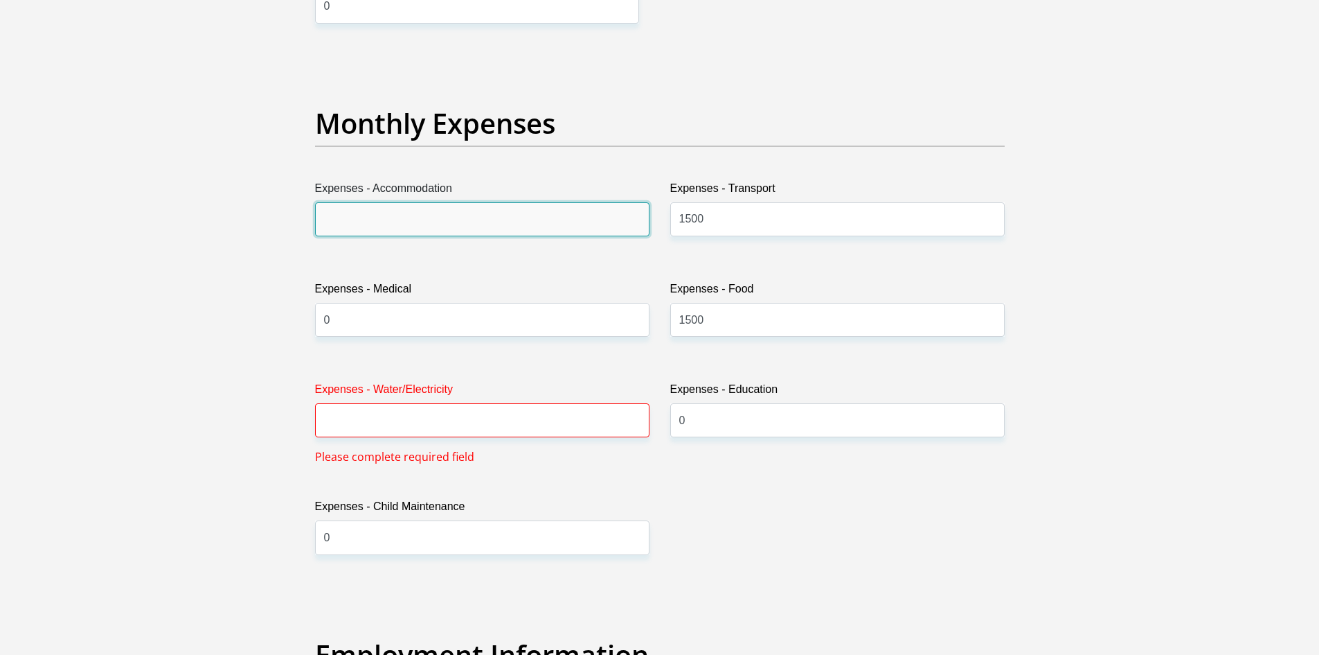
click at [402, 229] on input "Expenses - Accommodation" at bounding box center [482, 219] width 335 height 34
type input "0"
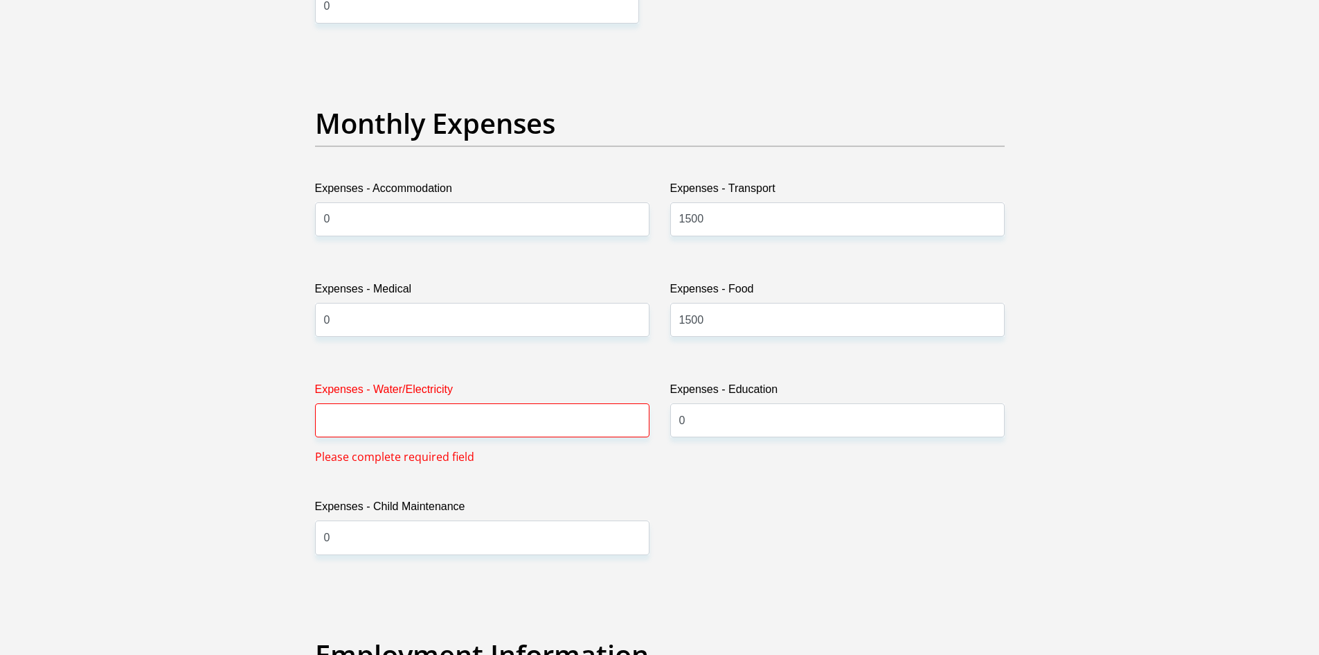
click at [907, 503] on div "Title Mr Ms Mrs Dr Other First Name Natasha Surname Bezuidenhout ID Number 7603…" at bounding box center [660, 540] width 711 height 4589
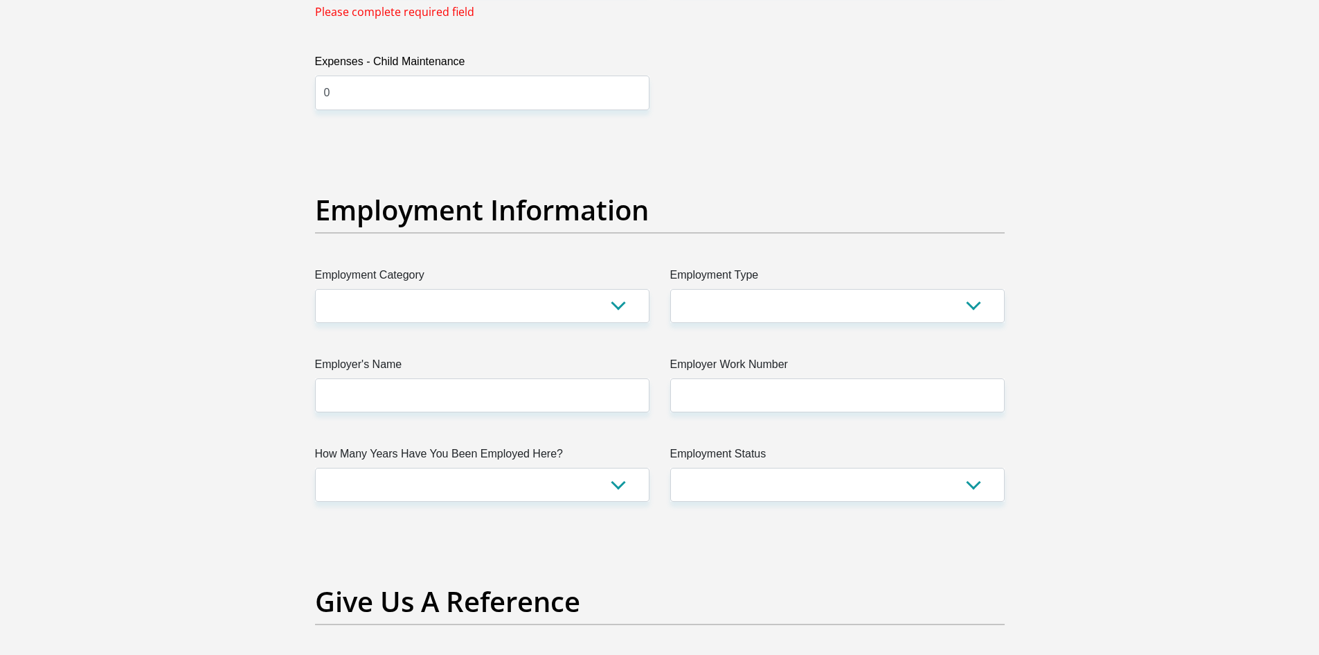
scroll to position [2422, 0]
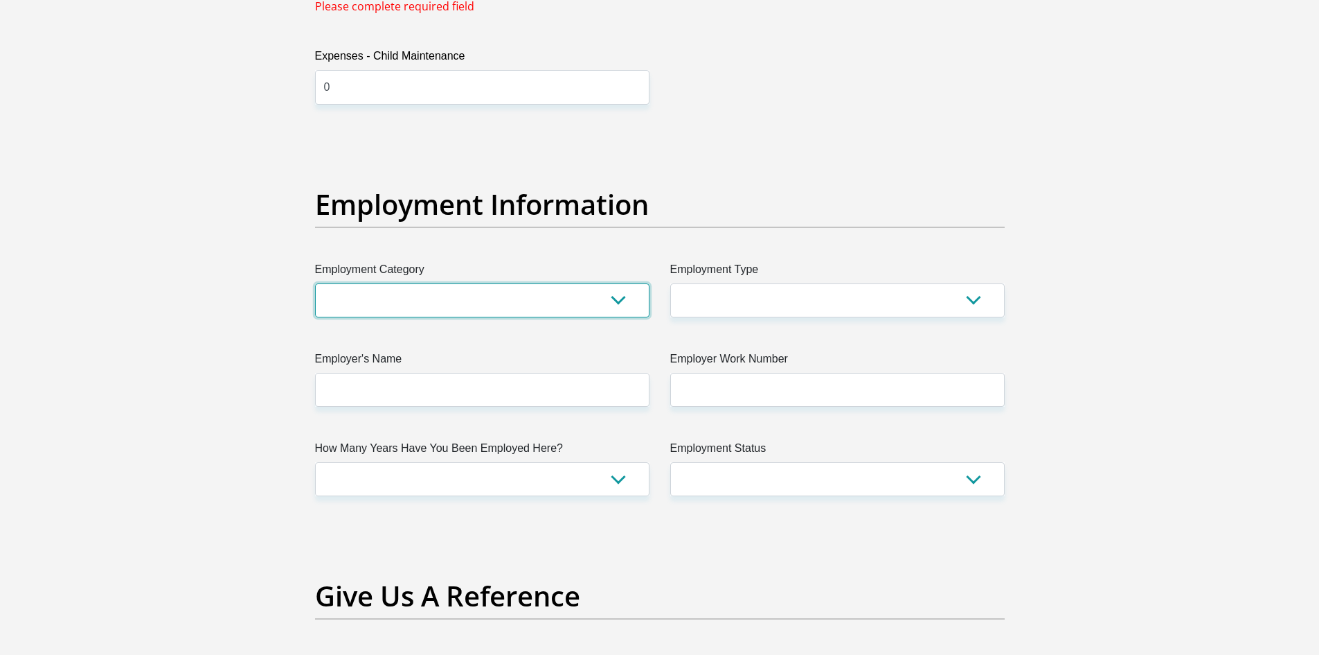
click at [621, 304] on select "AGRICULTURE ALCOHOL & TOBACCO CONSTRUCTION MATERIALS METALLURGY EQUIPMENT FOR R…" at bounding box center [482, 300] width 335 height 34
click at [718, 174] on div "Title Mr Ms Mrs Dr Other First Name Natasha Surname Bezuidenhout ID Number 7603…" at bounding box center [660, 89] width 711 height 4589
click at [741, 305] on select "College/Lecturer Craft Seller Creative Driver Executive Farmer Forces - Non Com…" at bounding box center [837, 300] width 335 height 34
select select "Office Staff/Clerk"
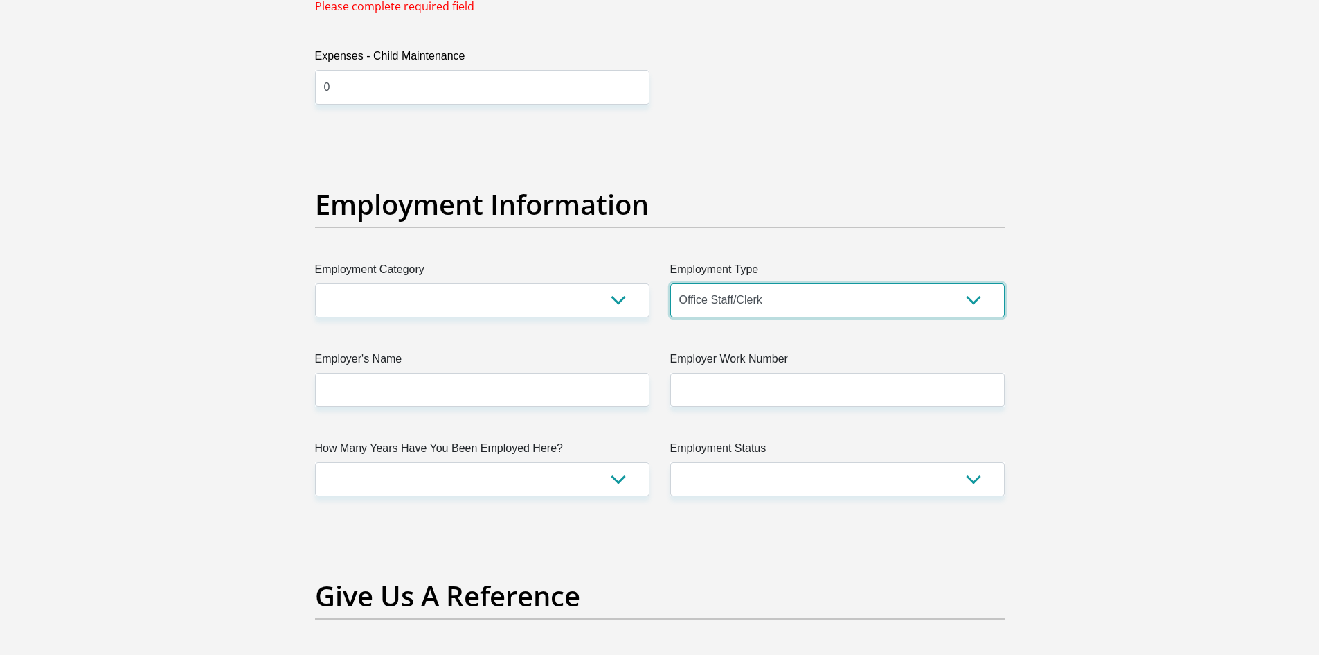
click at [670, 283] on select "College/Lecturer Craft Seller Creative Driver Executive Farmer Forces - Non Com…" at bounding box center [837, 300] width 335 height 34
click at [623, 309] on select "AGRICULTURE ALCOHOL & TOBACCO CONSTRUCTION MATERIALS METALLURGY EQUIPMENT FOR R…" at bounding box center [482, 300] width 335 height 34
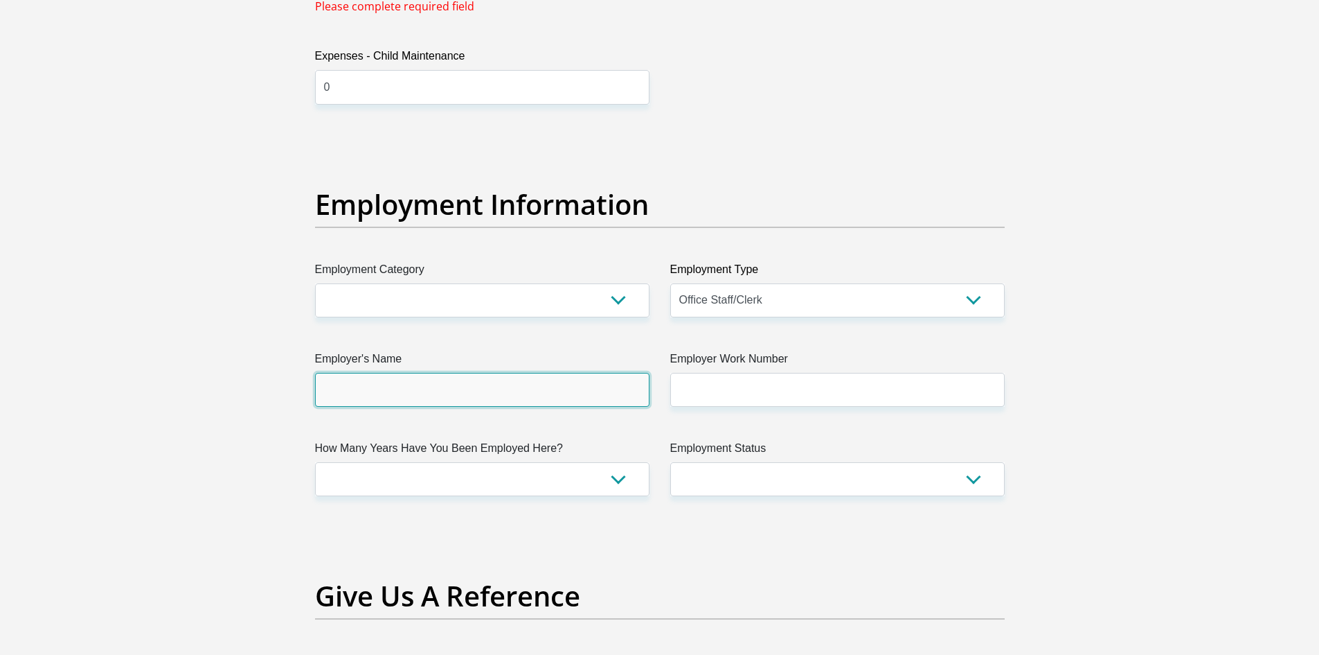
click at [562, 393] on input "Employer's Name" at bounding box center [482, 390] width 335 height 34
